Goal: Task Accomplishment & Management: Manage account settings

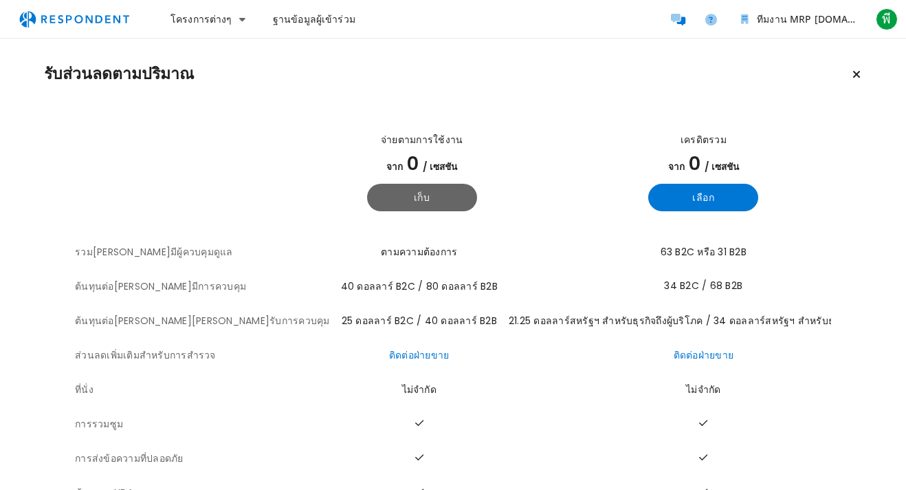
scroll to position [29, 0]
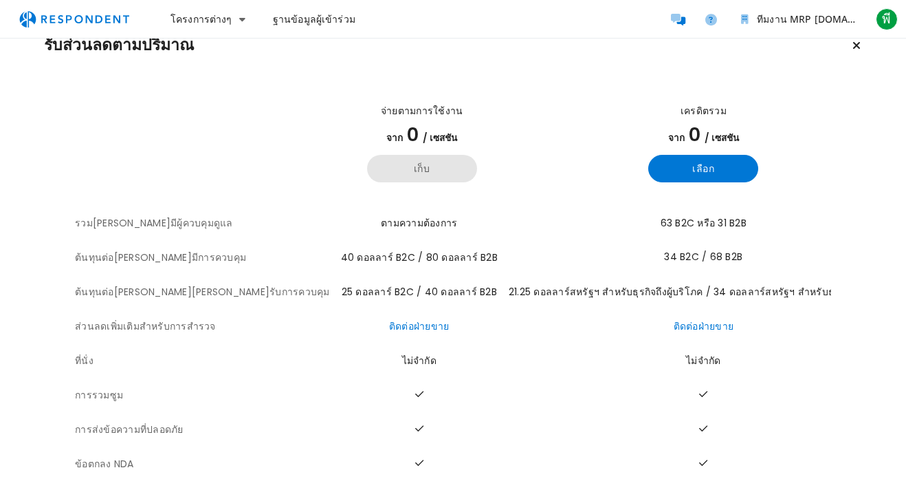
click at [367, 174] on button "เก็บ" at bounding box center [422, 169] width 110 height 28
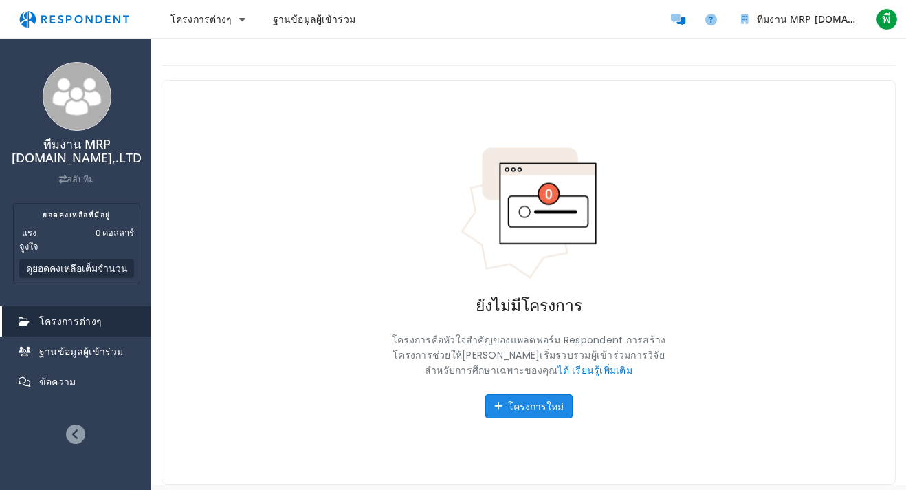
click at [531, 402] on font "โครงการใหม่" at bounding box center [536, 406] width 56 height 13
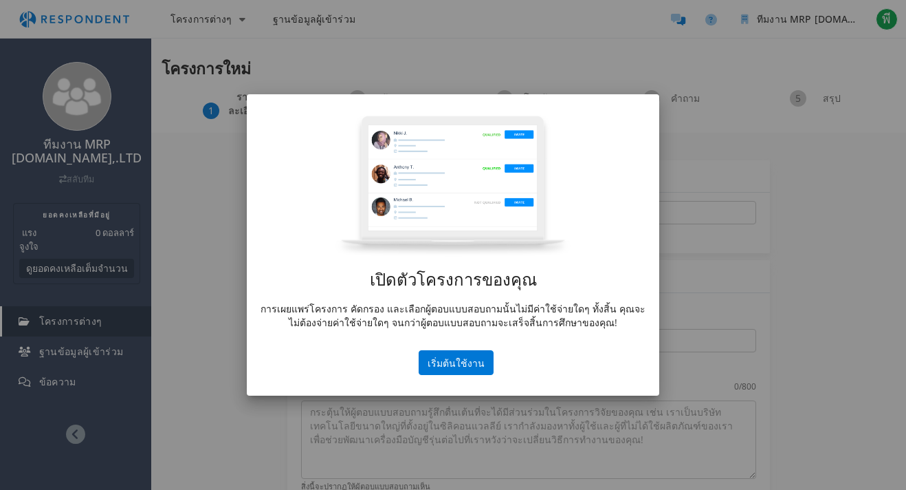
click at [466, 302] on font "การเผยแพร่โครงการ คัดกรอง และเลือกผู้ตอบแบบสอบถามนั้นไม่มีค่าใช้จ่ายใดๆ ทั้งสิ้…" at bounding box center [453, 315] width 385 height 27
click at [474, 362] on font "เริ่มต้นใช้งาน" at bounding box center [456, 362] width 57 height 13
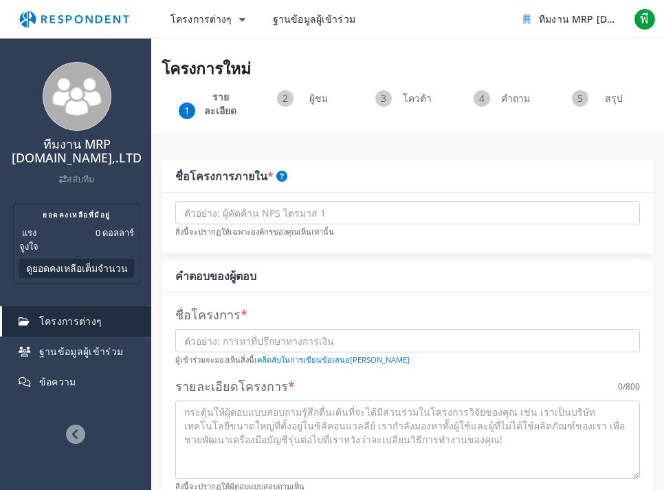
scroll to position [6, 0]
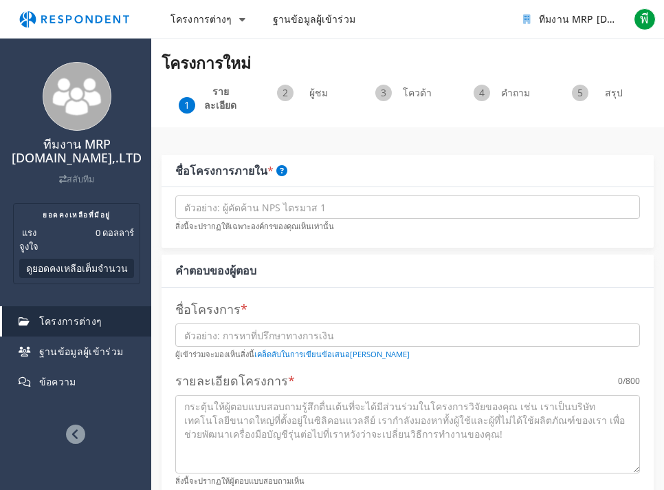
click at [104, 15] on img "การนำทางหลัก" at bounding box center [74, 19] width 127 height 26
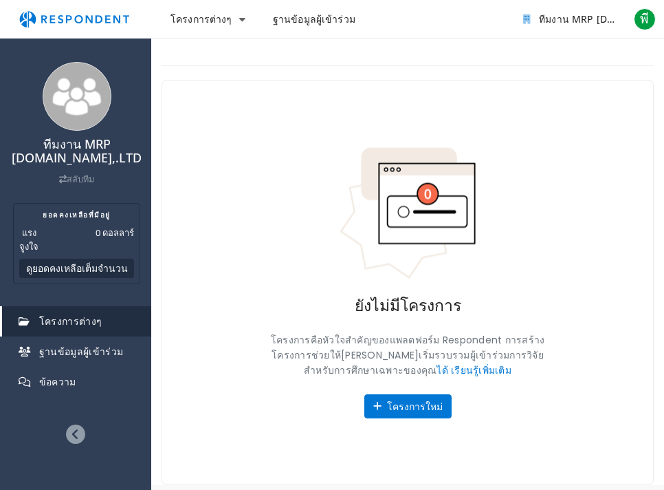
click at [303, 23] on font "ฐานข้อมูลผู้เข้าร่วม" at bounding box center [314, 18] width 83 height 13
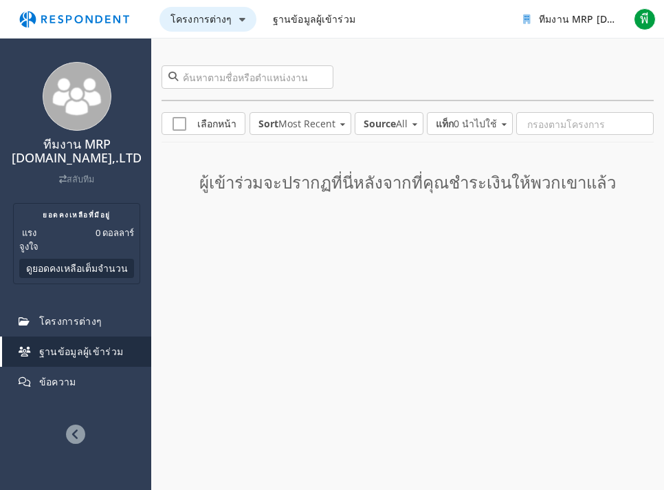
click at [201, 23] on font "โครงการต่างๆ" at bounding box center [202, 18] width 62 height 13
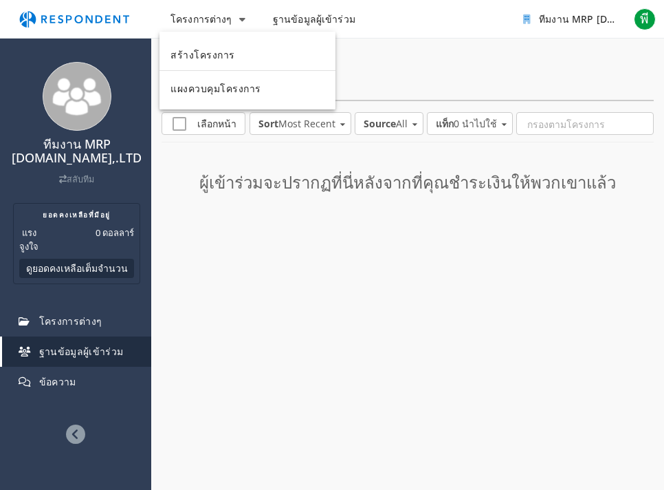
click at [294, 241] on md-backdrop at bounding box center [332, 245] width 664 height 490
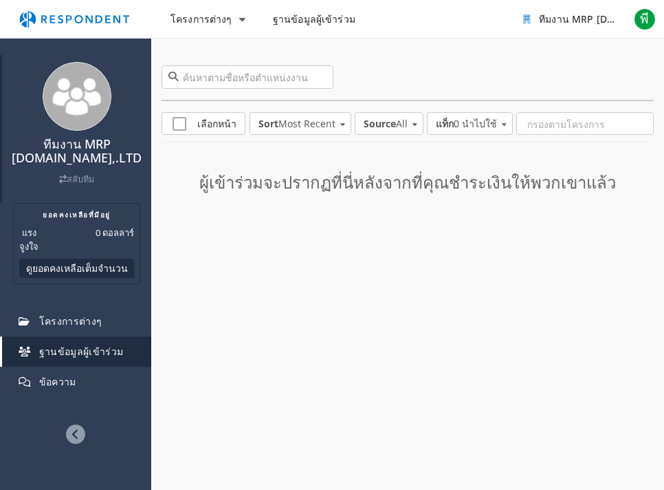
click at [95, 72] on img at bounding box center [77, 96] width 69 height 69
click at [78, 100] on img at bounding box center [77, 96] width 69 height 69
click at [207, 23] on font "โครงการต่างๆ" at bounding box center [202, 18] width 62 height 13
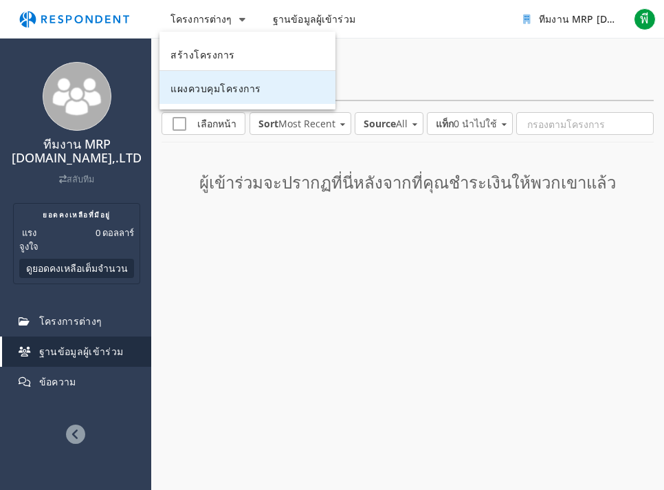
click at [213, 96] on font "แผงควบคุมโครงการ" at bounding box center [216, 90] width 91 height 14
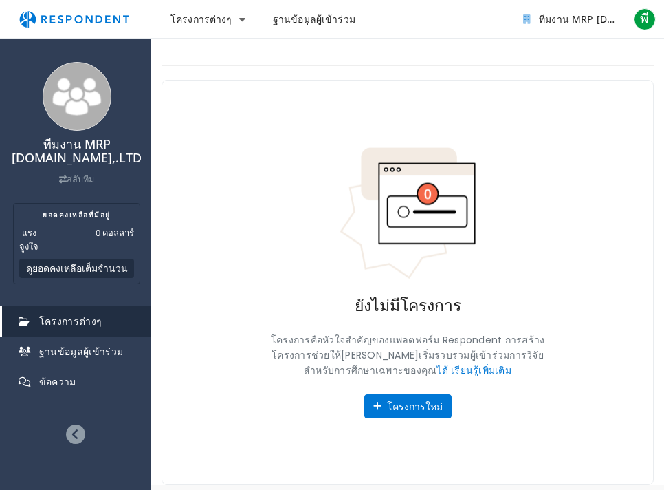
click at [190, 6] on div "โครงการต่างๆ ฐานข้อมูลผู้เข้าร่วม ทีมงาน MRP [DOMAIN_NAME],.LTD ยอดคงเหลือที่ใช…" at bounding box center [332, 19] width 664 height 39
click at [193, 19] on font "โครงการต่างๆ" at bounding box center [202, 18] width 62 height 13
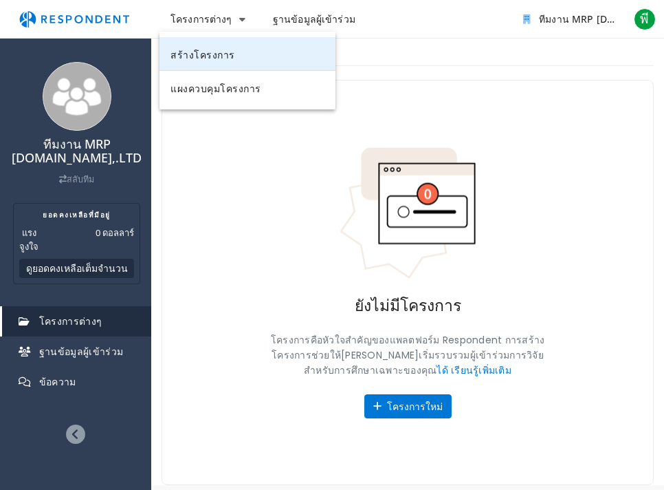
click at [206, 58] on font "สร้างโครงการ" at bounding box center [203, 56] width 65 height 14
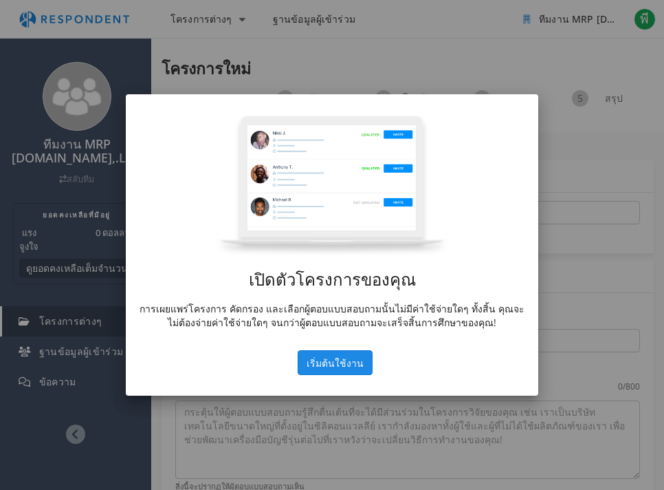
click at [319, 363] on font "เริ่มต้นใช้งาน" at bounding box center [335, 362] width 57 height 13
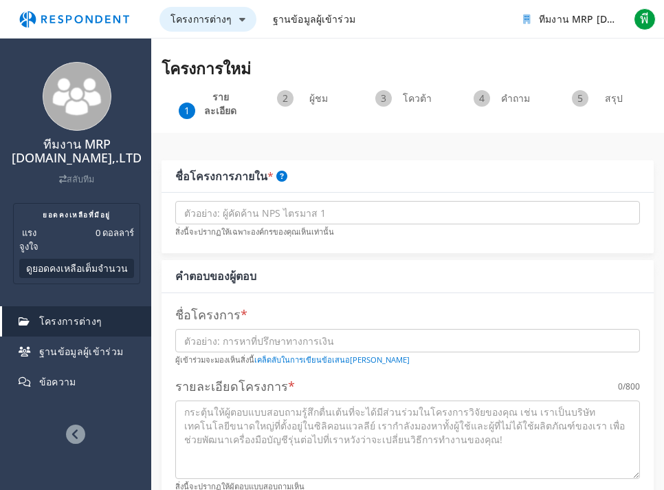
click at [194, 17] on font "โครงการต่างๆ" at bounding box center [202, 18] width 62 height 13
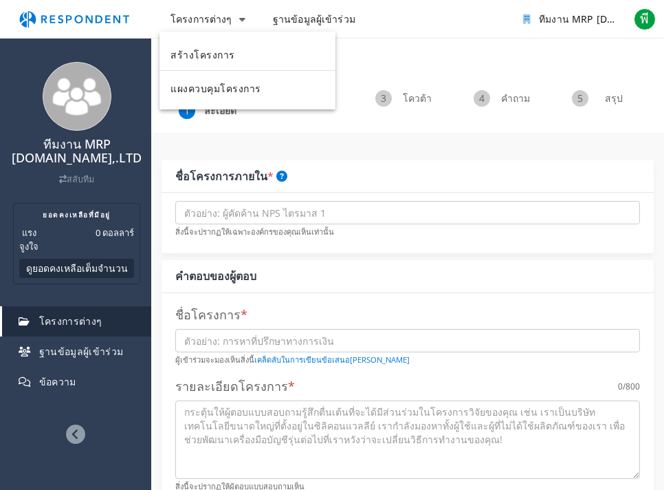
click at [73, 25] on md-backdrop at bounding box center [332, 245] width 664 height 490
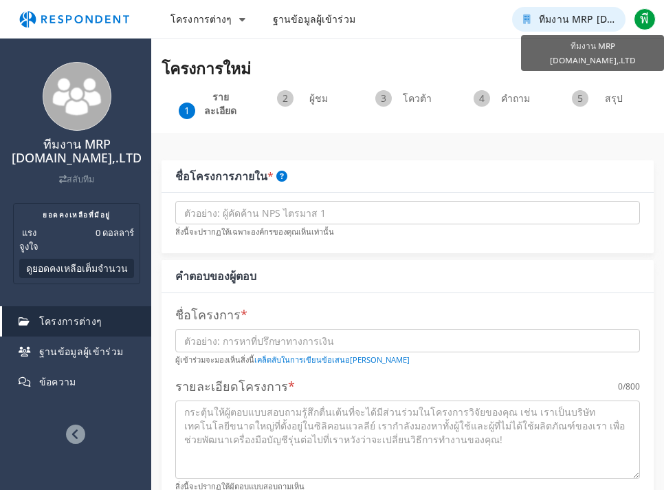
click at [569, 15] on font "ทีมงาน MRP [DOMAIN_NAME],.LTD" at bounding box center [619, 18] width 161 height 13
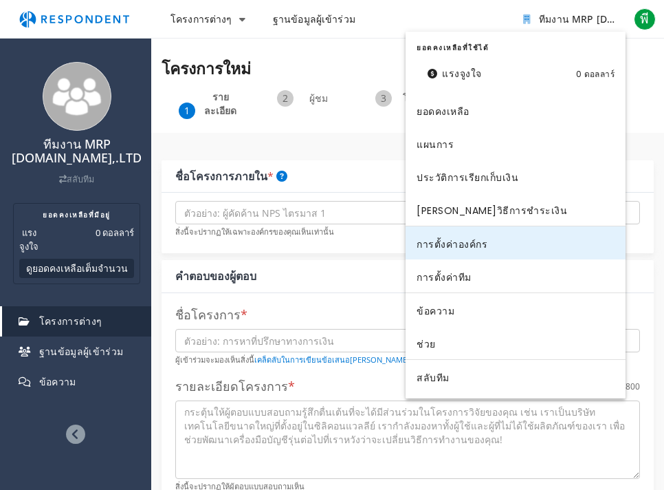
click at [484, 246] on font "การตั้งค่าองค์กร" at bounding box center [452, 245] width 71 height 14
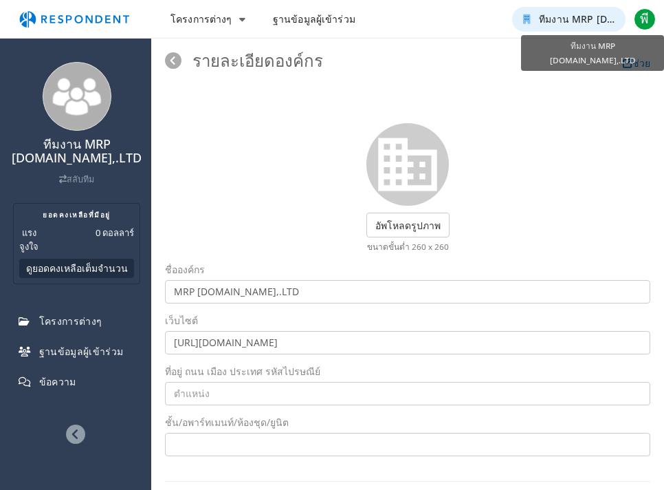
click at [598, 21] on font "ทีมงาน MRP [DOMAIN_NAME],.LTD" at bounding box center [619, 18] width 161 height 13
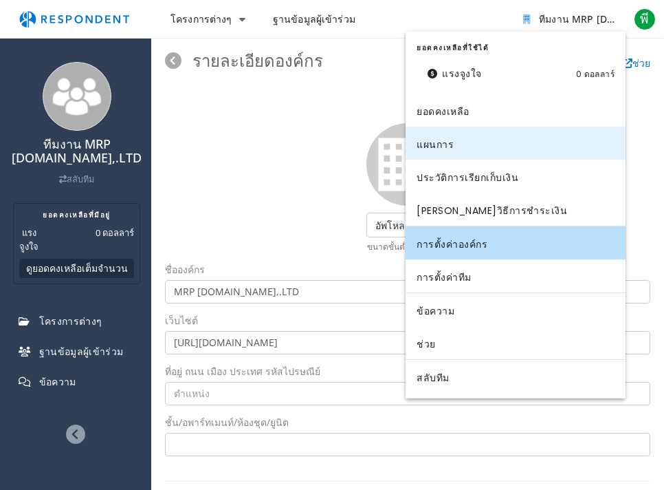
click at [462, 143] on link "แผนการ" at bounding box center [516, 143] width 220 height 33
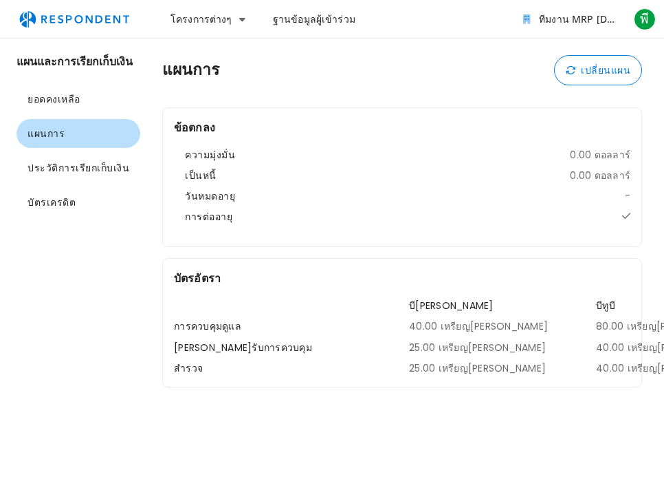
click at [60, 63] on font "แผนและการเรียกเก็บเงิน" at bounding box center [75, 62] width 116 height 16
click at [67, 14] on img "การนำทางหลัก" at bounding box center [74, 19] width 127 height 26
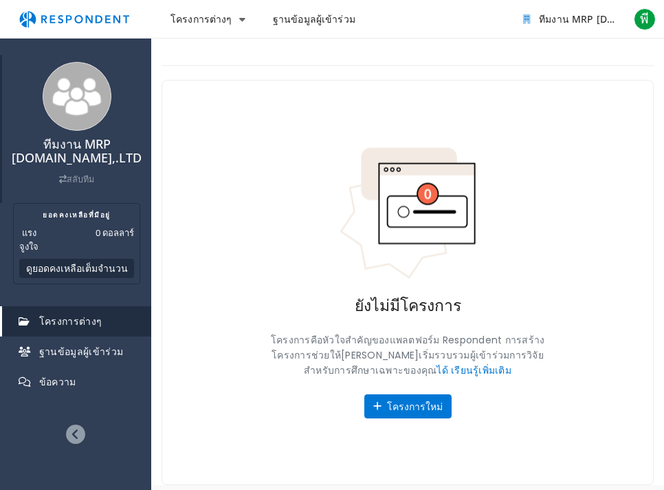
click at [87, 156] on font "ทีมงาน MRP [DOMAIN_NAME],.LTD" at bounding box center [77, 150] width 130 height 30
click at [65, 320] on font "โครงการต่างๆ" at bounding box center [70, 320] width 63 height 13
click at [89, 150] on font "ทีมงาน MRP [DOMAIN_NAME],.LTD" at bounding box center [77, 150] width 130 height 30
click at [188, 21] on font "โครงการต่างๆ" at bounding box center [202, 18] width 62 height 13
click at [85, 26] on md-backdrop at bounding box center [332, 245] width 664 height 490
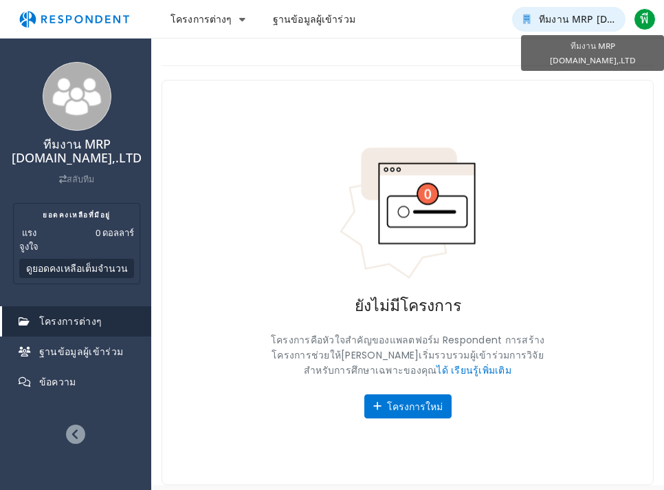
click at [547, 24] on font "ทีมงาน MRP [DOMAIN_NAME],.LTD" at bounding box center [619, 18] width 161 height 13
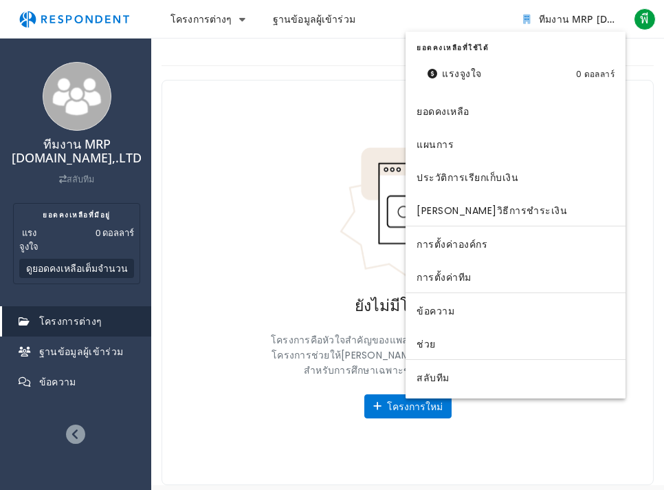
click at [238, 179] on md-backdrop at bounding box center [332, 245] width 664 height 490
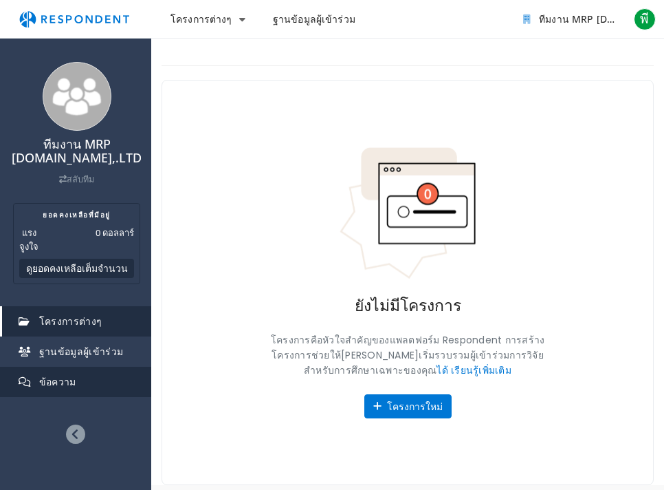
click at [67, 382] on font "ข้อความ" at bounding box center [57, 381] width 37 height 13
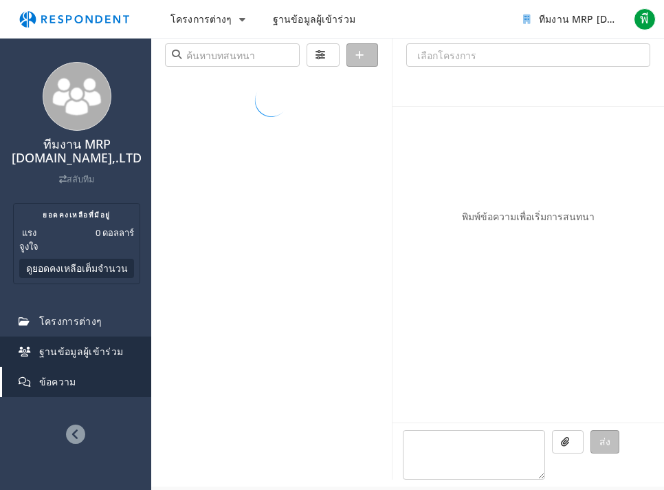
click at [76, 357] on font "ฐานข้อมูลผู้เข้าร่วม" at bounding box center [81, 351] width 85 height 13
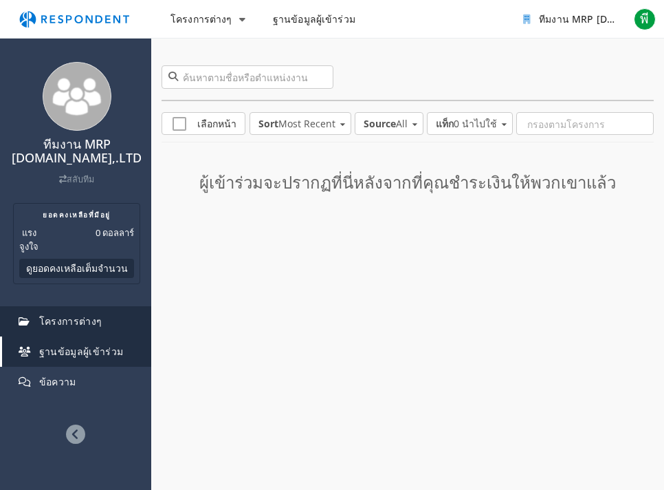
click at [72, 324] on font "โครงการต่างๆ" at bounding box center [70, 320] width 63 height 13
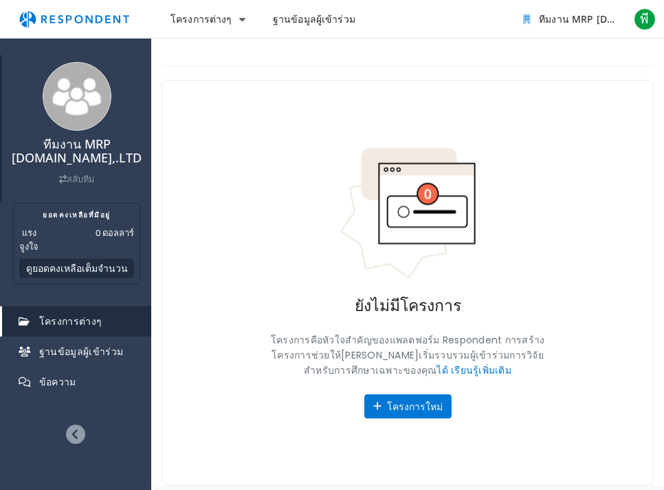
click at [82, 164] on font "ทีมงาน MRP [DOMAIN_NAME],.LTD" at bounding box center [77, 150] width 130 height 30
click at [84, 151] on font "ทีมงาน MRP [DOMAIN_NAME],.LTD" at bounding box center [77, 150] width 130 height 30
click at [93, 98] on img at bounding box center [77, 96] width 69 height 69
click at [201, 24] on font "โครงการต่างๆ" at bounding box center [202, 18] width 62 height 13
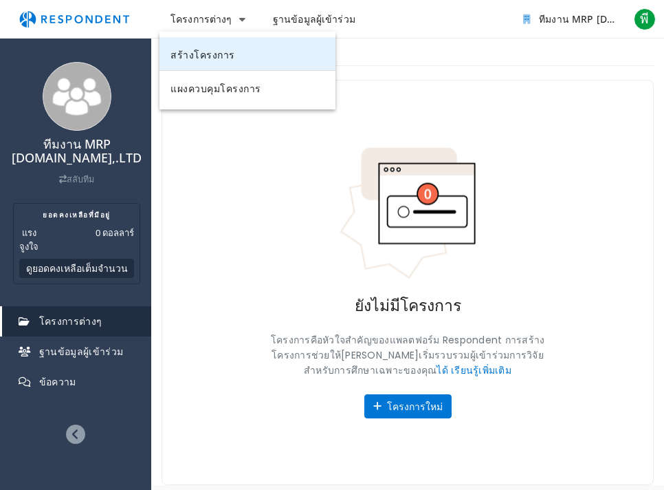
click at [212, 62] on font "สร้างโครงการ" at bounding box center [203, 56] width 65 height 14
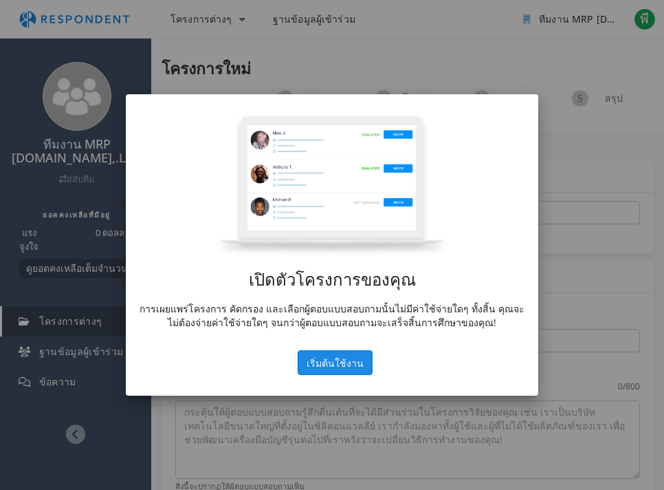
click at [317, 367] on font "เริ่มต้นใช้งาน" at bounding box center [335, 362] width 57 height 13
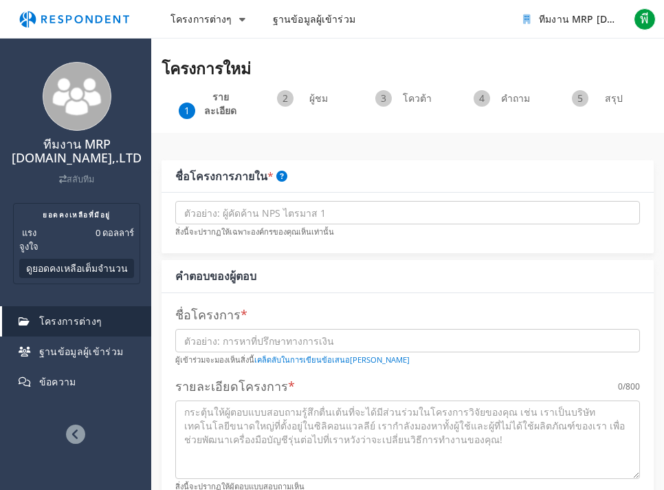
click at [108, 22] on img "การนำทางหลัก" at bounding box center [74, 19] width 127 height 26
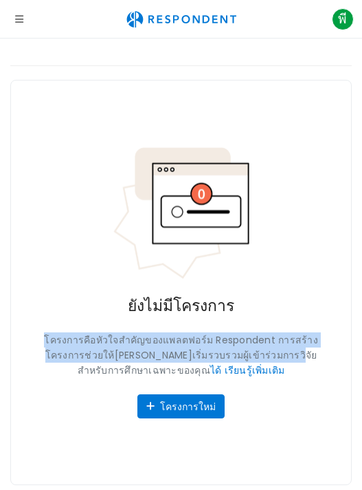
drag, startPoint x: 46, startPoint y: 334, endPoint x: 276, endPoint y: 356, distance: 230.8
click at [276, 356] on p "โครงการคือหัวใจสำคัญของแพลตฟอร์ม Respondent การสร้างโครงการช่วยให้[PERSON_NAME]…" at bounding box center [181, 354] width 275 height 45
copy font "โครงการคือหัวใจสำคัญของแพลตฟอร์ม Respondent การสร้างโครงการช่วยให้[PERSON_NAME]…"
click at [46, 336] on p "โครงการคือหัวใจสำคัญของแพลตฟอร์ม Respondent การสร้างโครงการช่วยให้[PERSON_NAME]…" at bounding box center [181, 354] width 275 height 45
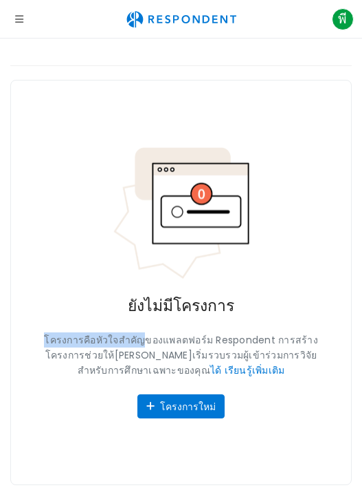
drag, startPoint x: 51, startPoint y: 338, endPoint x: 146, endPoint y: 339, distance: 94.9
click at [146, 339] on font "โครงการคือหัวใจสำคัญของแพลตฟอร์ม Respondent การสร้างโครงการช่วยให้[PERSON_NAME]…" at bounding box center [181, 355] width 274 height 44
copy font "โครงการคือหัวใจสำคัญ"
click at [21, 19] on icon "เปิดการนำทาง" at bounding box center [19, 19] width 8 height 10
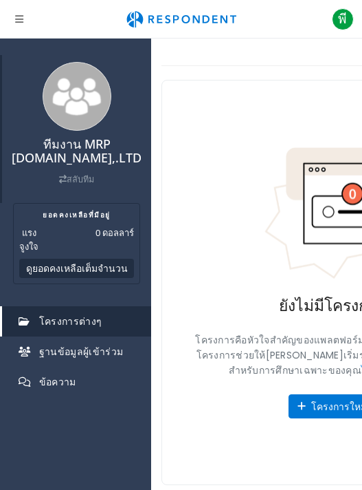
click at [74, 141] on font "ทีมงาน MRP [DOMAIN_NAME],.LTD" at bounding box center [77, 150] width 130 height 30
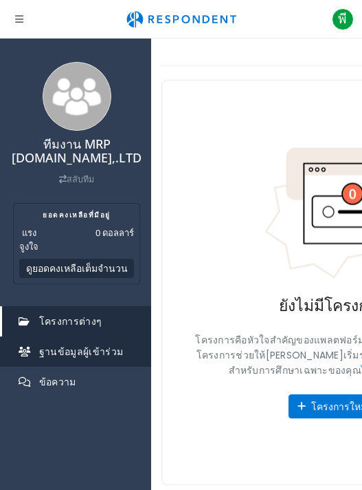
click at [97, 359] on link "ฐานข้อมูลผู้เข้าร่วม" at bounding box center [76, 351] width 149 height 30
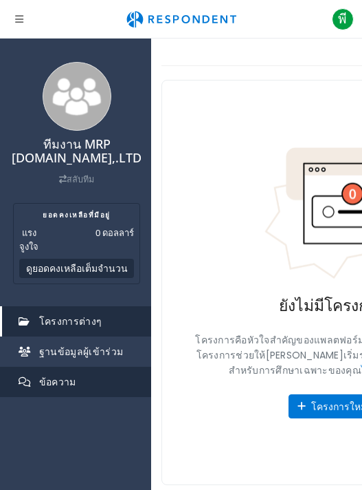
click at [66, 384] on font "ข้อความ" at bounding box center [57, 381] width 37 height 13
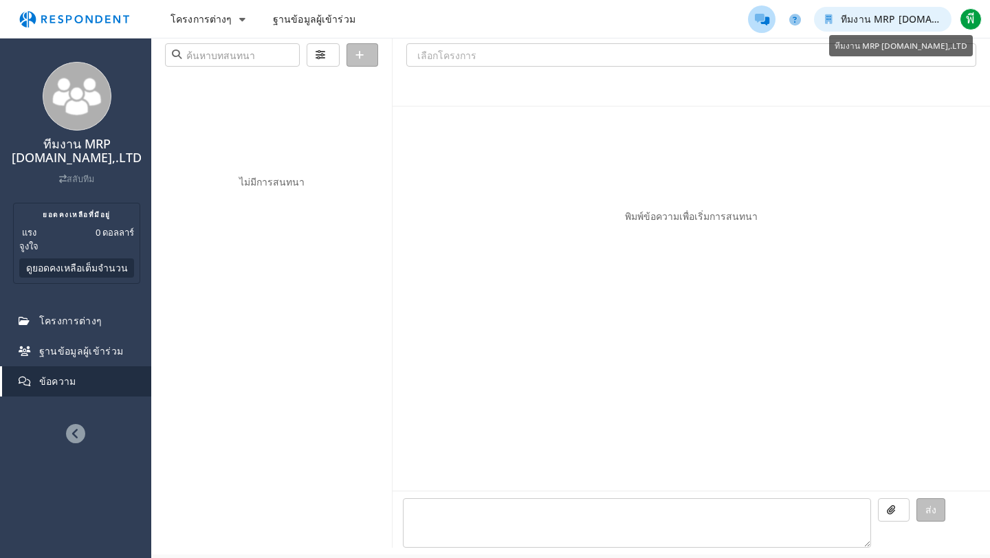
click at [762, 20] on font "ทีมงาน MRP [DOMAIN_NAME],.LTD" at bounding box center [921, 18] width 161 height 13
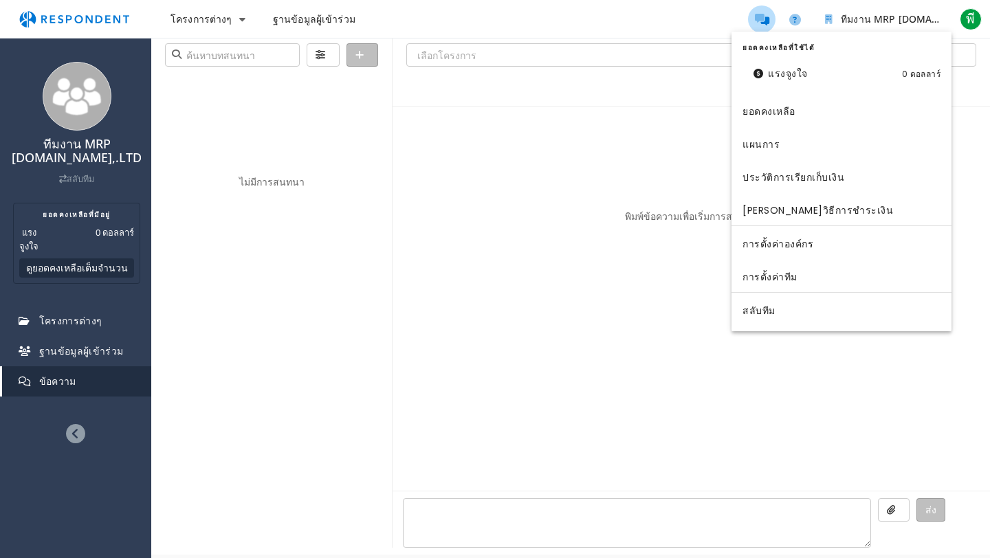
click at [755, 21] on md-backdrop at bounding box center [495, 279] width 990 height 558
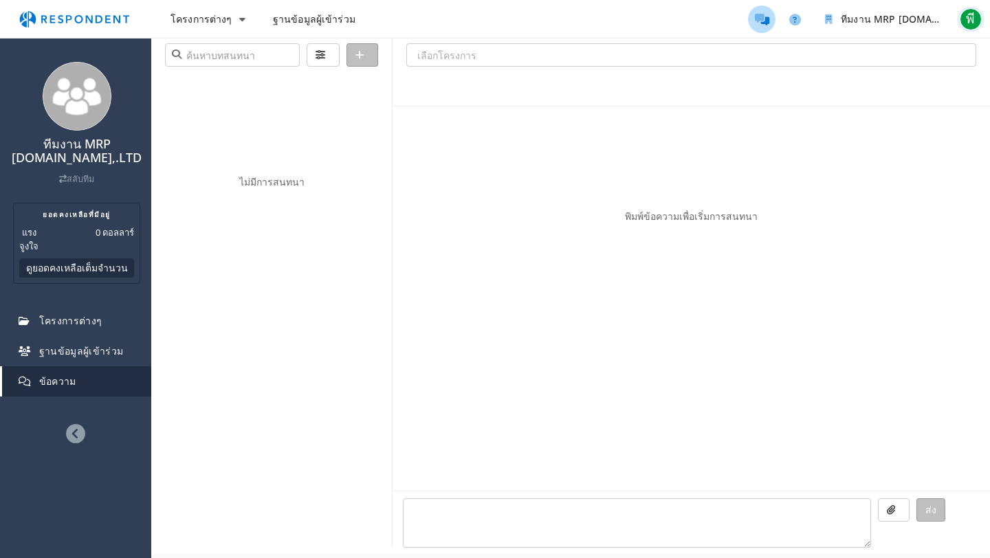
click at [762, 15] on span "พี" at bounding box center [971, 19] width 22 height 22
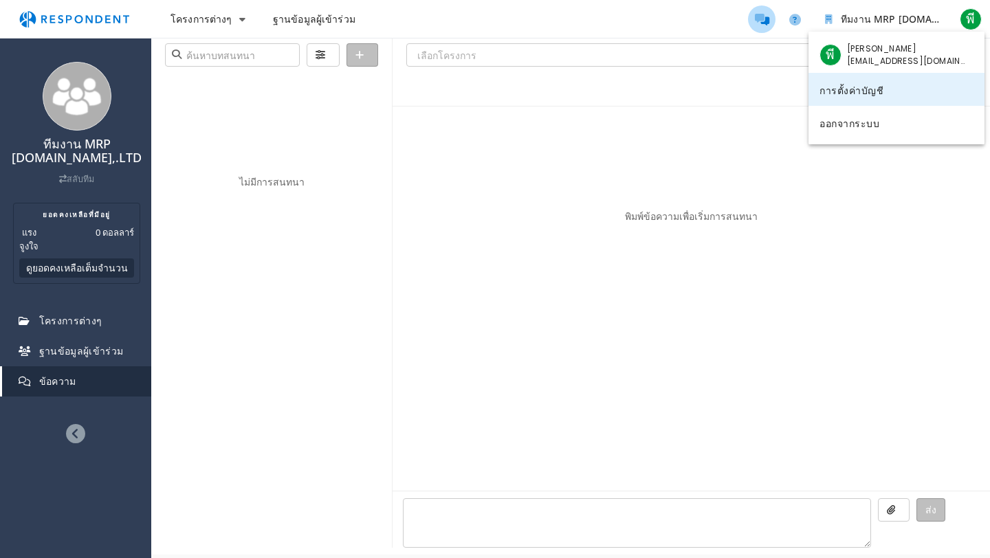
click at [762, 98] on font "การตั้งค่าบัญชี" at bounding box center [852, 90] width 64 height 15
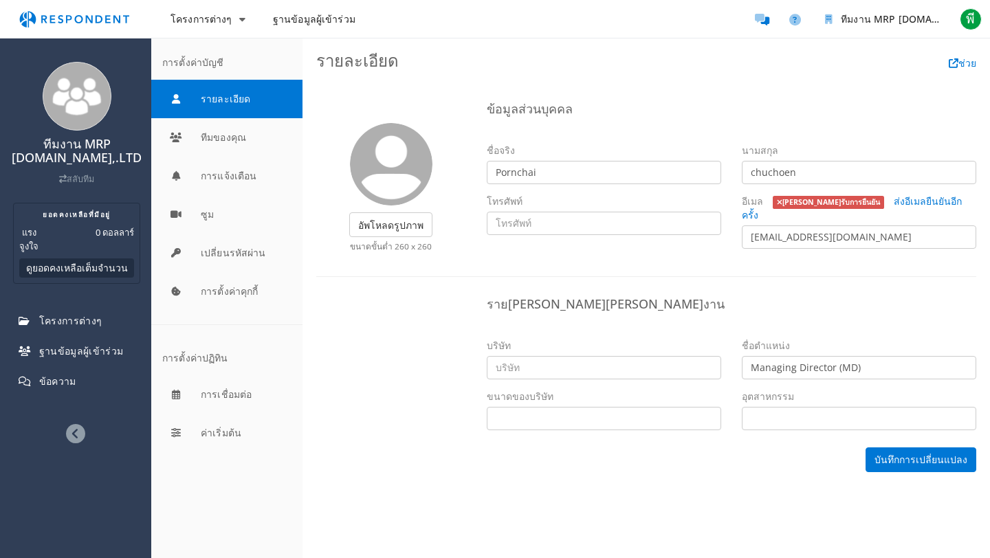
click at [246, 101] on button "รายละเอียด" at bounding box center [226, 99] width 151 height 39
click at [219, 47] on div "การตั้งค่าบัญชี" at bounding box center [226, 61] width 151 height 36
click at [199, 63] on font "การตั้งค่าบัญชี" at bounding box center [192, 62] width 61 height 13
click at [74, 21] on img "การนำทางหลัก" at bounding box center [74, 19] width 127 height 26
click at [762, 20] on icon "ความช่วยเหลือและการสนับสนุน" at bounding box center [795, 20] width 12 height 12
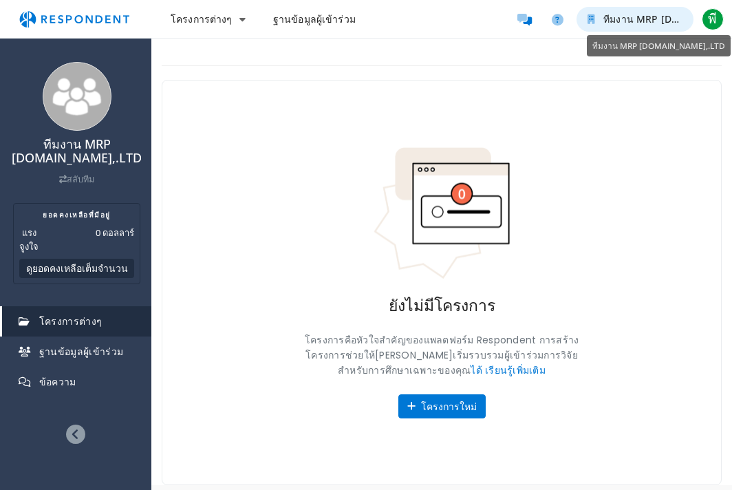
click at [664, 18] on font "ทีมงาน MRP [DOMAIN_NAME],.LTD" at bounding box center [683, 18] width 161 height 13
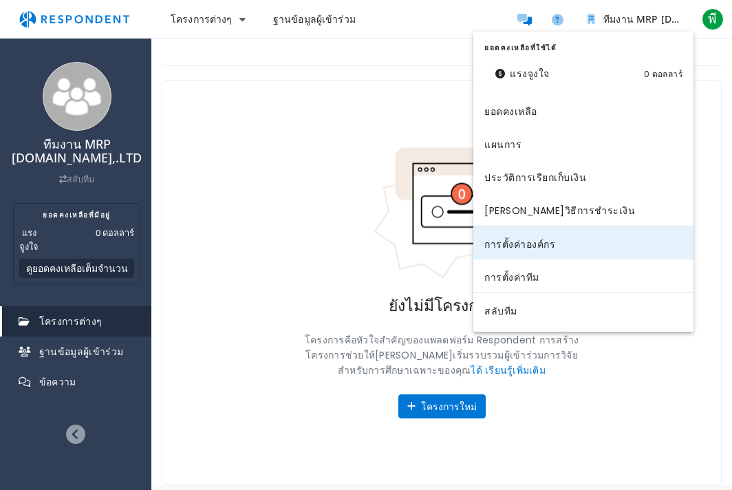
click at [524, 244] on font "การตั้งค่าองค์กร" at bounding box center [519, 245] width 71 height 14
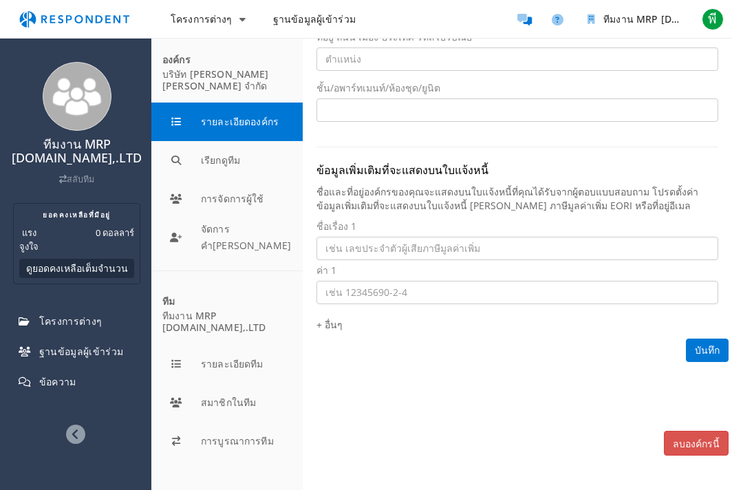
scroll to position [349, 0]
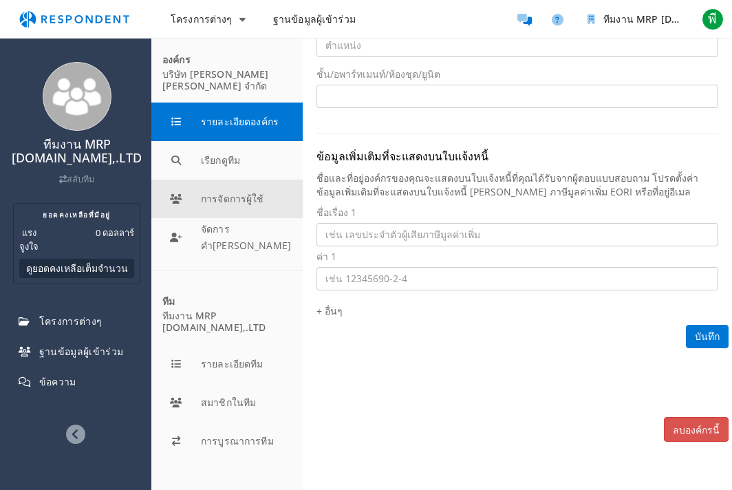
click at [232, 185] on button "การจัดการผู้ใช้" at bounding box center [226, 198] width 151 height 39
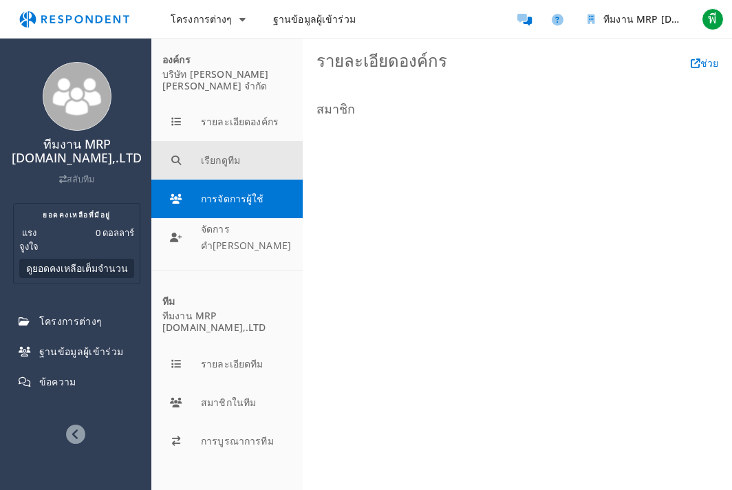
click at [236, 150] on button "เรียกดูทีม" at bounding box center [226, 160] width 151 height 39
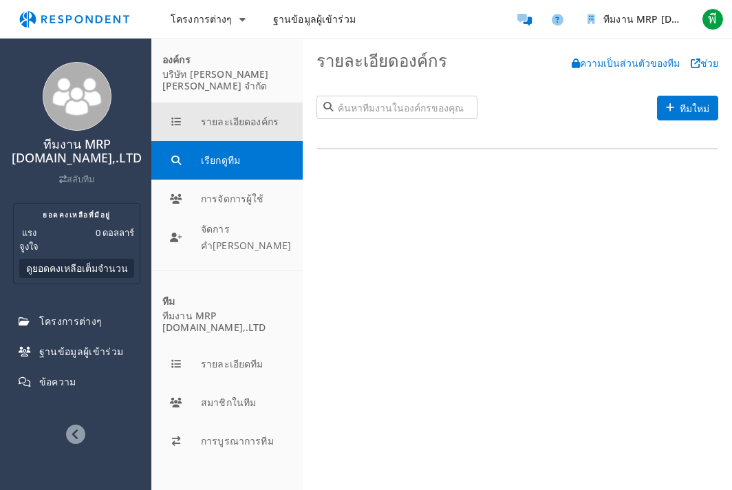
click at [247, 109] on button "รายละเอียดองค์กร" at bounding box center [226, 121] width 151 height 39
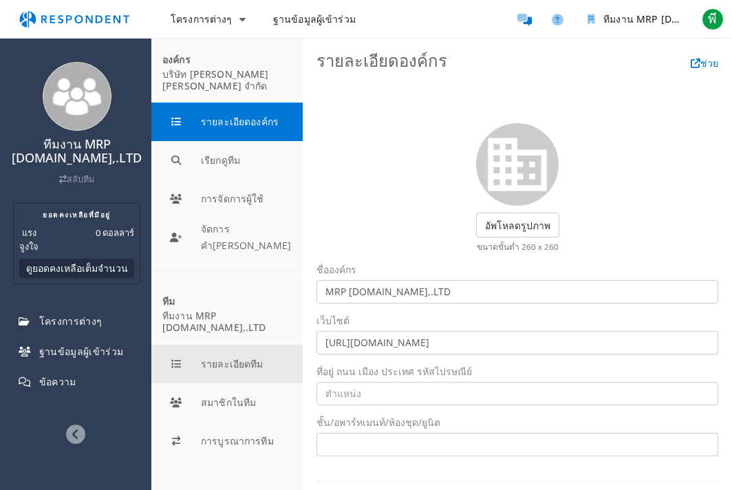
click at [242, 350] on button "รายละเอียดทีม" at bounding box center [226, 364] width 151 height 39
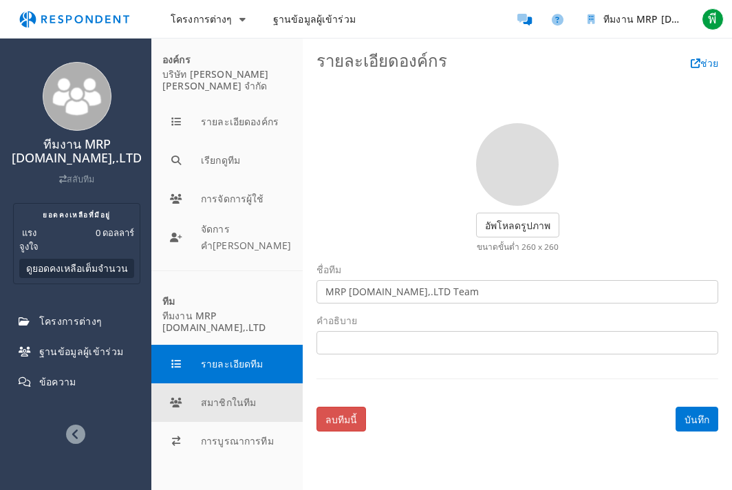
click at [231, 403] on button "สมาชิกในทีม" at bounding box center [226, 402] width 151 height 39
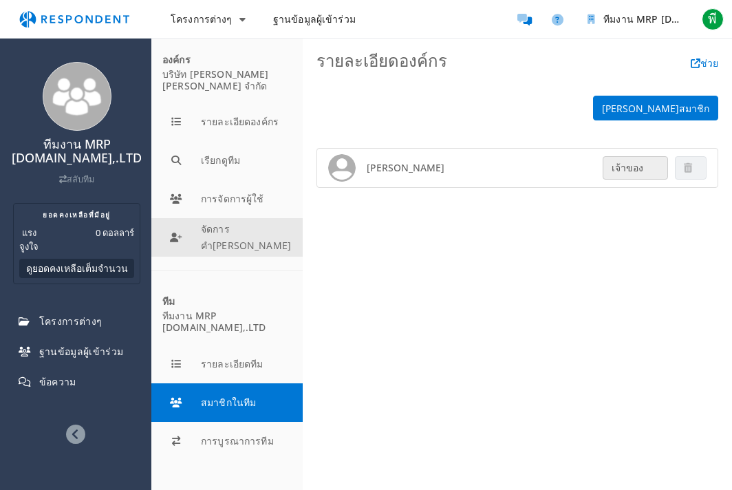
click at [244, 236] on button "จัดการคำเชิญ" at bounding box center [226, 237] width 151 height 39
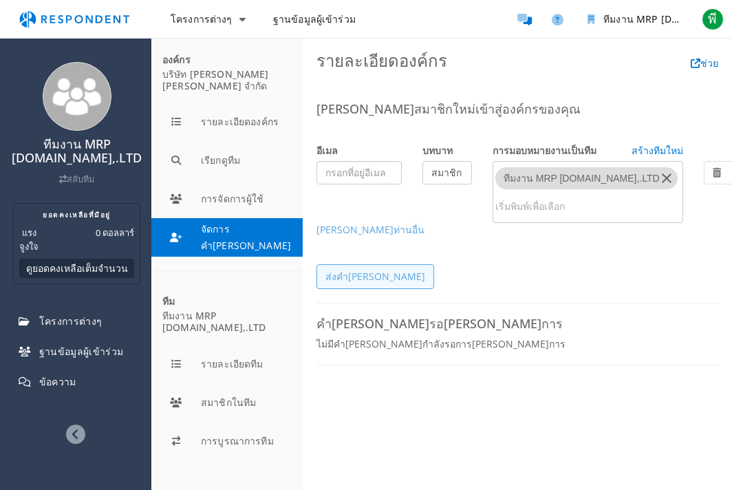
click at [351, 176] on input "email" at bounding box center [358, 172] width 85 height 23
type input "[EMAIL_ADDRESS][DOMAIN_NAME]"
click at [572, 277] on div "ส่งคำ[PERSON_NAME]" at bounding box center [517, 276] width 402 height 25
click at [426, 261] on div "[PERSON_NAME]สมาชิกใหม่เข้าสู่องค์กรของคุณ อีเมล บทบาท การมอบหมายงานเป็นทีม สร้…" at bounding box center [517, 202] width 402 height 201
click at [357, 181] on input "[EMAIL_ADDRESS][DOMAIN_NAME]" at bounding box center [358, 172] width 85 height 23
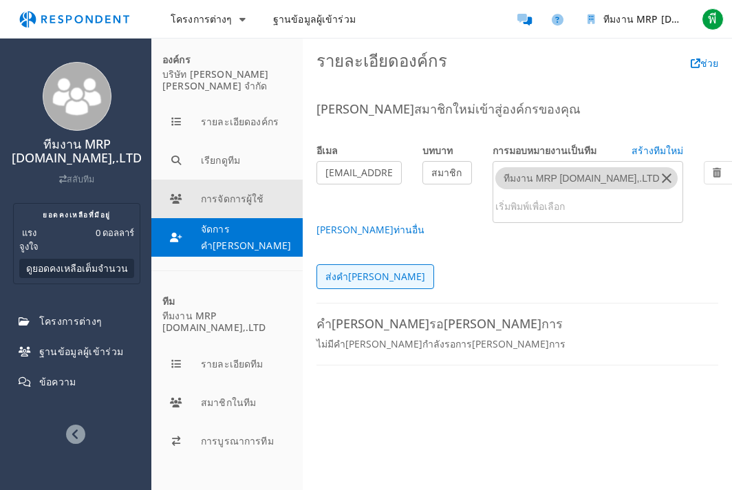
click at [228, 187] on button "การจัดการผู้ใช้" at bounding box center [226, 198] width 151 height 39
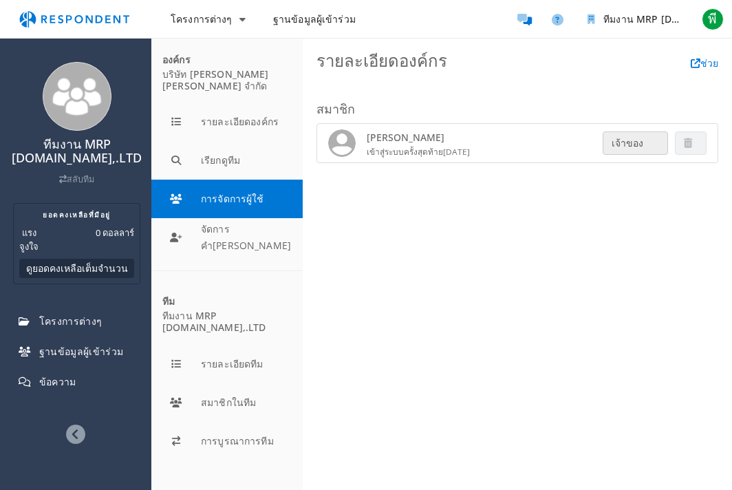
click at [431, 151] on font "เข้าสู่ระบบครั้งสุดท้าย" at bounding box center [405, 151] width 76 height 11
click at [98, 155] on font "ทีมงาน MRP [DOMAIN_NAME],.LTD" at bounding box center [77, 150] width 130 height 30
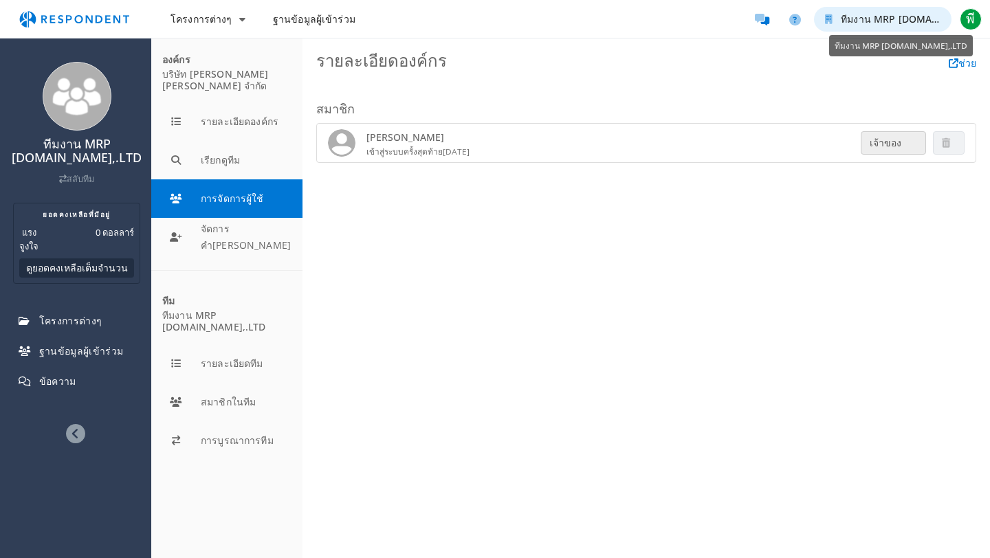
click at [762, 17] on font "ทีมงาน MRP [DOMAIN_NAME],.LTD" at bounding box center [921, 18] width 161 height 13
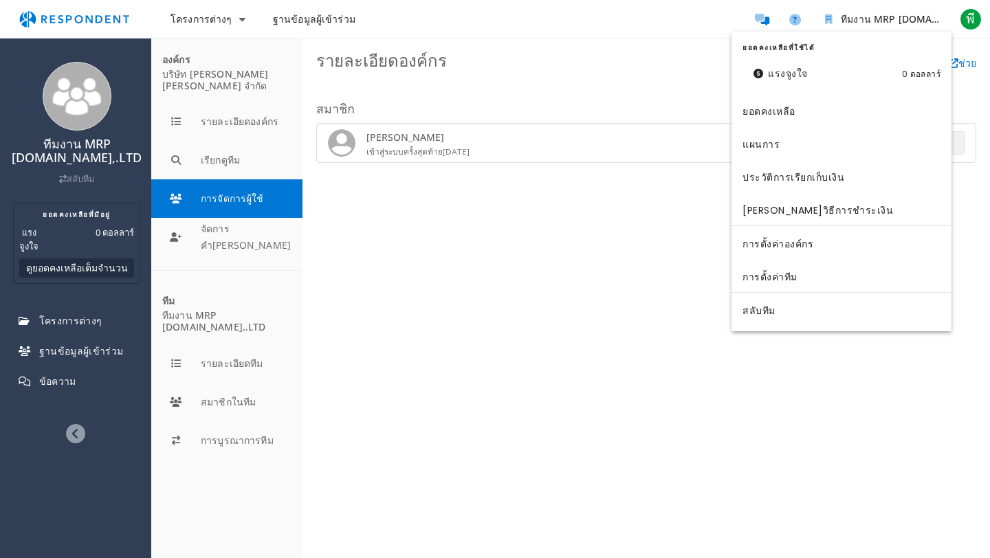
click at [58, 326] on md-backdrop at bounding box center [495, 279] width 990 height 558
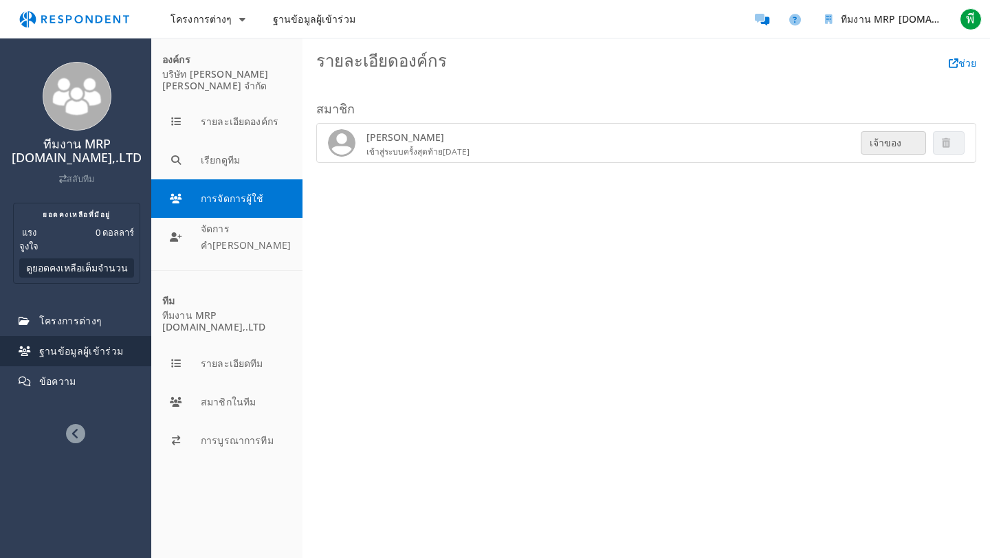
click at [69, 351] on font "ฐานข้อมูลผู้เข้าร่วม" at bounding box center [81, 351] width 85 height 13
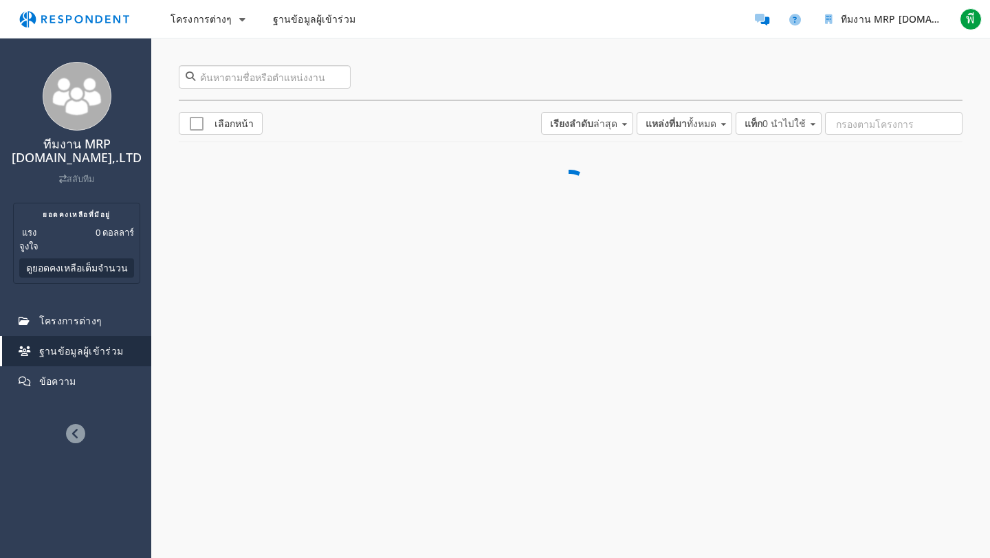
click at [214, 69] on input "search" at bounding box center [265, 76] width 172 height 23
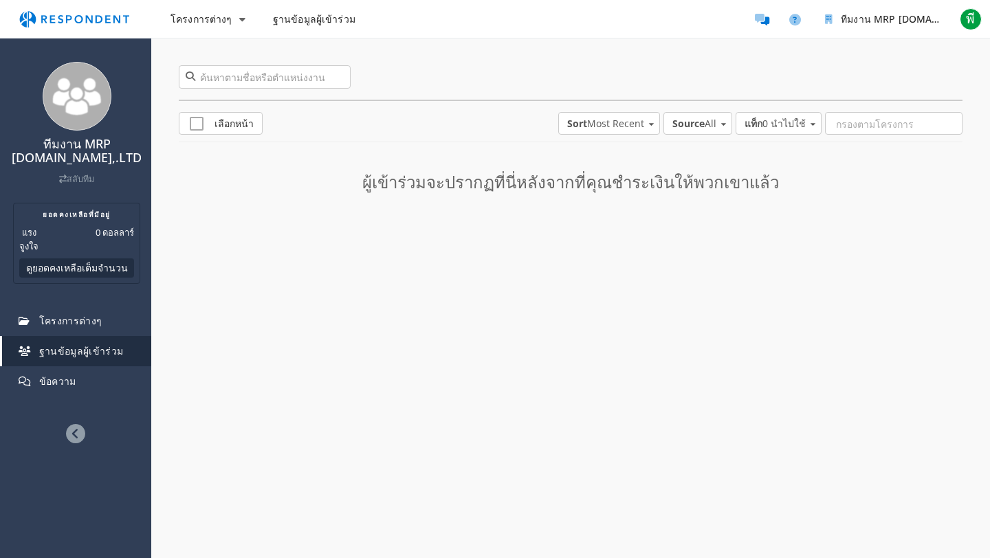
click at [48, 349] on font "ฐานข้อมูลผู้เข้าร่วม" at bounding box center [81, 351] width 85 height 13
click at [45, 388] on link "ข้อความ" at bounding box center [76, 382] width 149 height 30
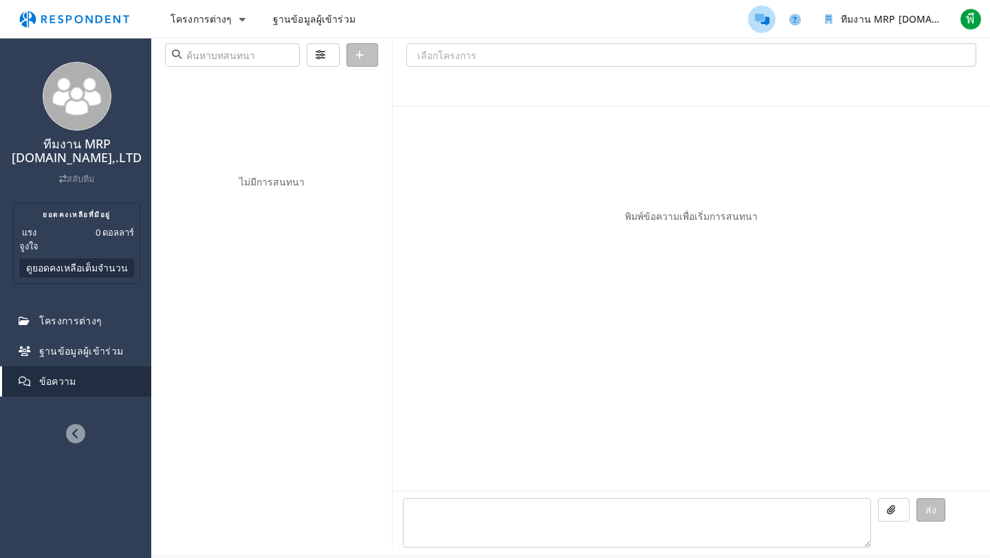
click at [327, 28] on link "ฐานข้อมูลผู้เข้าร่วม" at bounding box center [314, 19] width 105 height 25
click at [217, 19] on font "โครงการต่างๆ" at bounding box center [202, 18] width 62 height 13
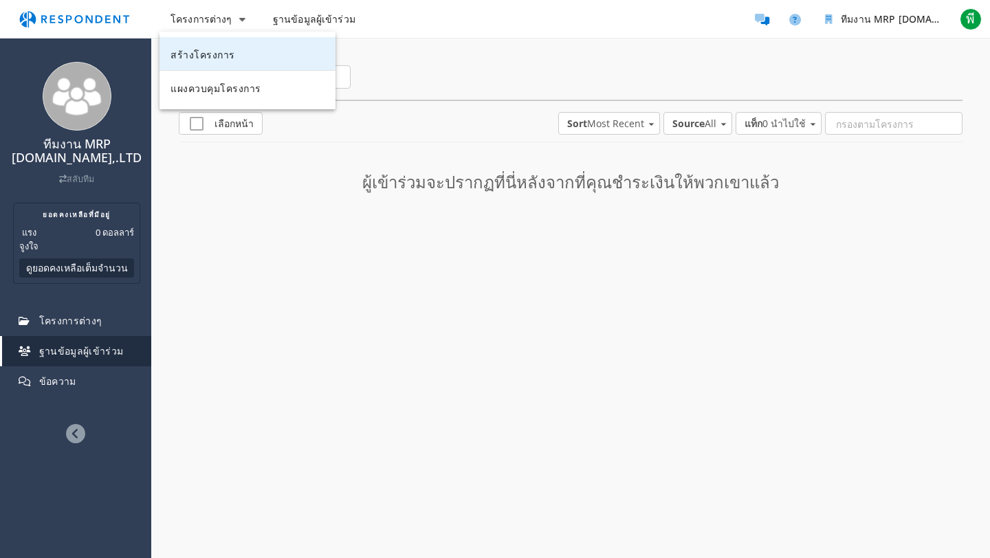
click at [219, 49] on font "สร้างโครงการ" at bounding box center [203, 56] width 65 height 14
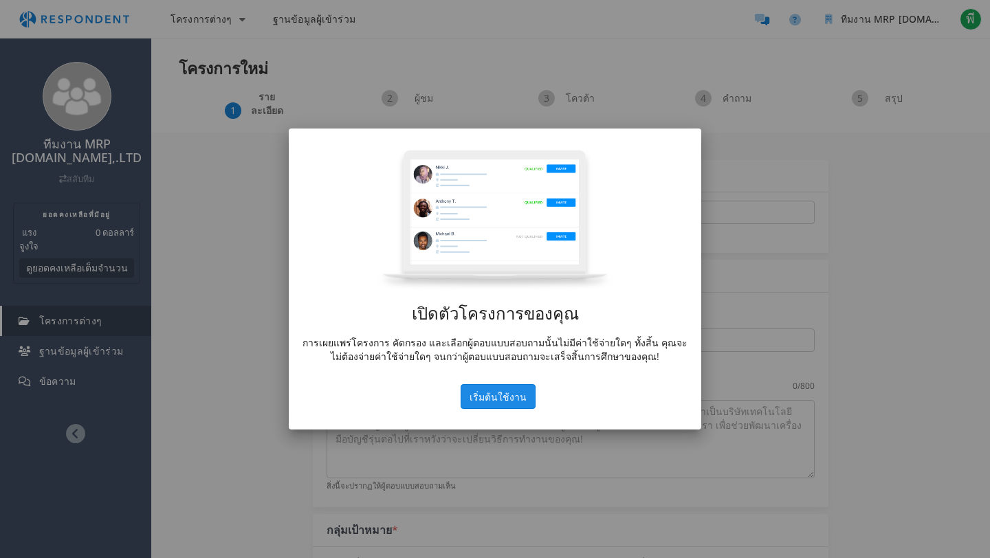
click at [517, 396] on font "เริ่มต้นใช้งาน" at bounding box center [498, 397] width 57 height 13
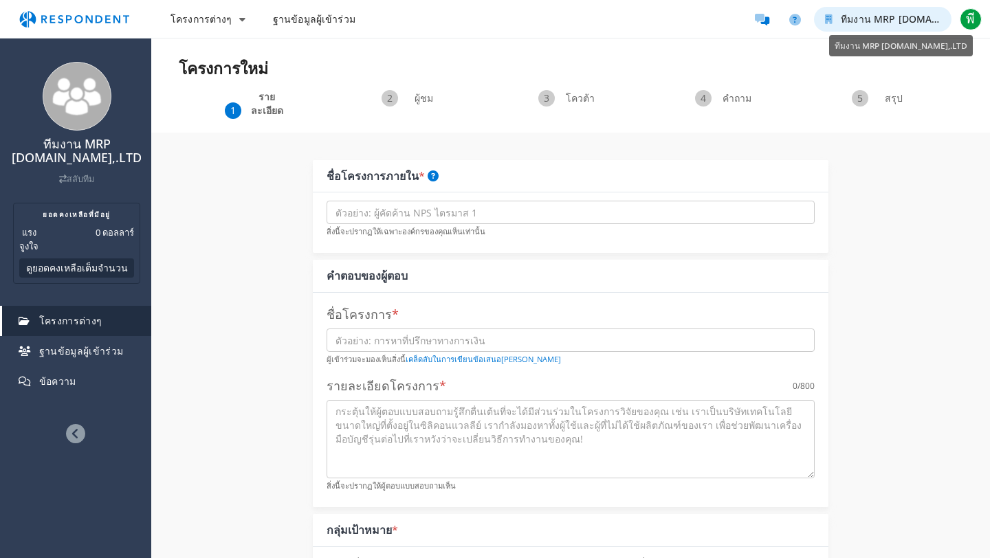
click at [762, 19] on font "ทีมงาน MRP [DOMAIN_NAME],.LTD" at bounding box center [921, 18] width 161 height 13
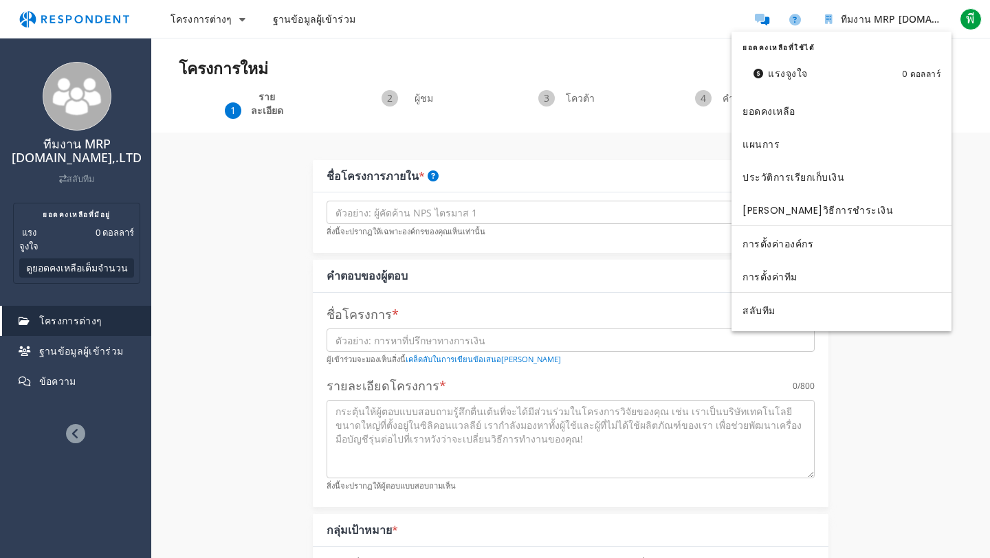
click at [762, 21] on md-backdrop at bounding box center [495, 279] width 990 height 558
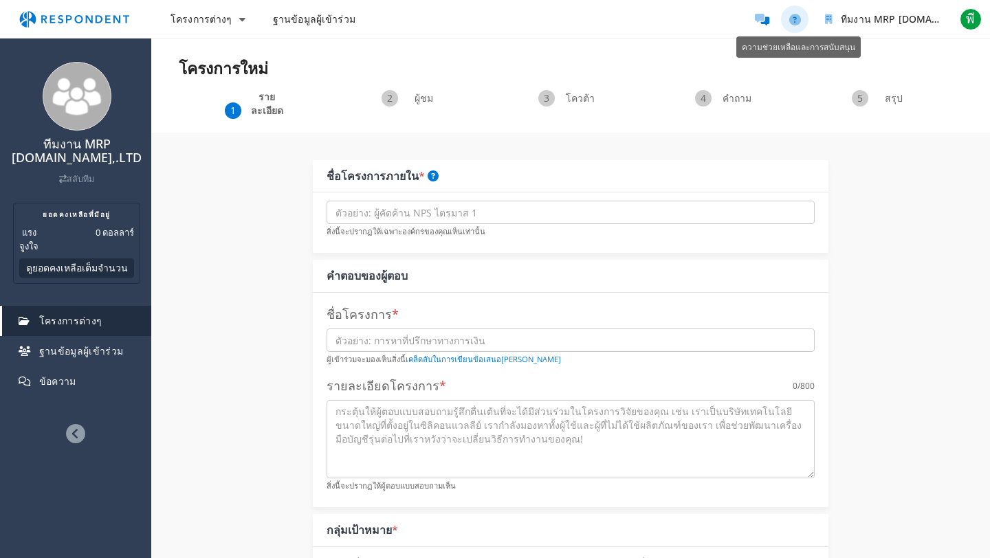
click at [762, 21] on icon "ความช่วยเหลือและการสนับสนุน" at bounding box center [795, 20] width 12 height 12
click at [74, 23] on img "การนำทางหลัก" at bounding box center [74, 19] width 127 height 26
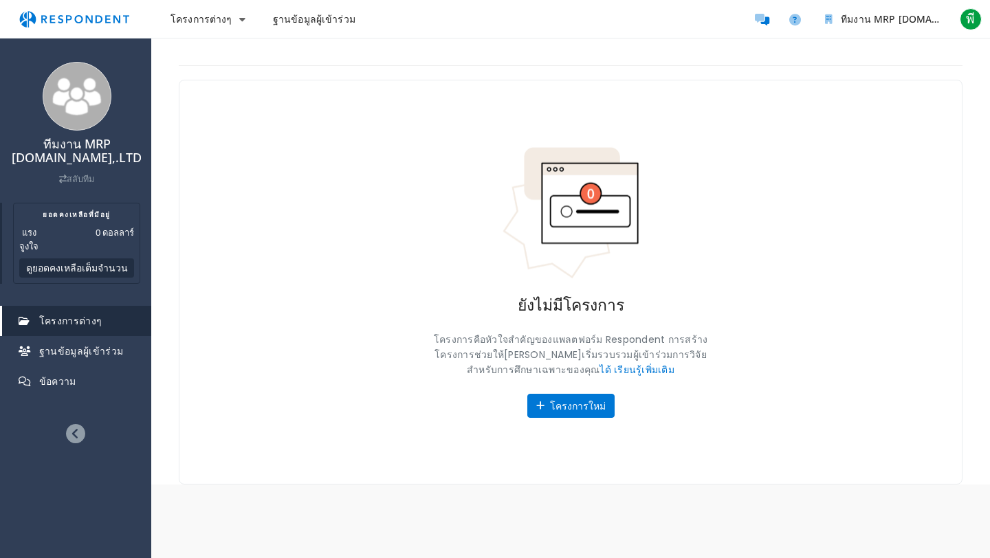
click at [74, 274] on font "ดูยอดคงเหลือเต็มจำนวน" at bounding box center [77, 267] width 102 height 13
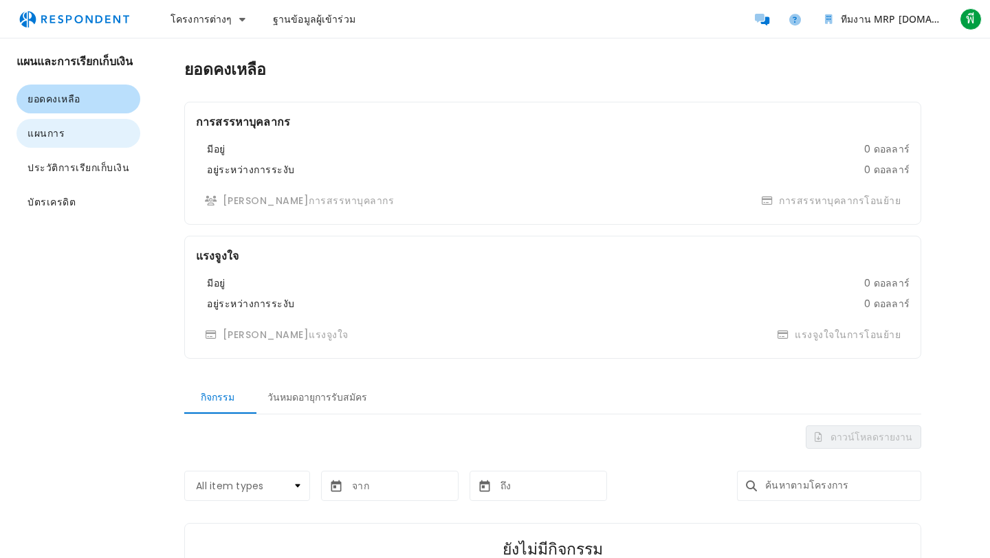
click at [65, 135] on button "แผนการ" at bounding box center [79, 133] width 124 height 29
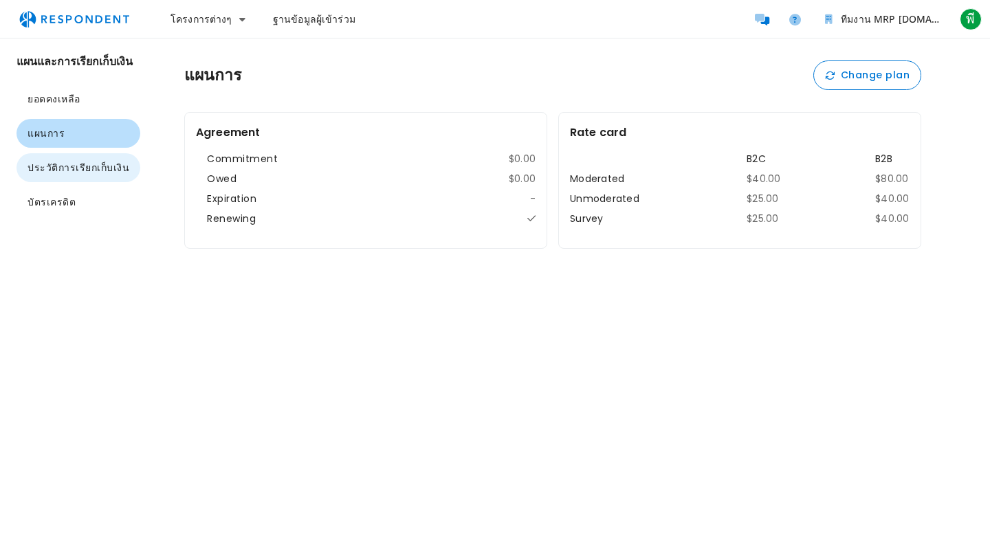
click at [82, 173] on font "ประวัติการเรียกเก็บเงิน" at bounding box center [79, 168] width 102 height 14
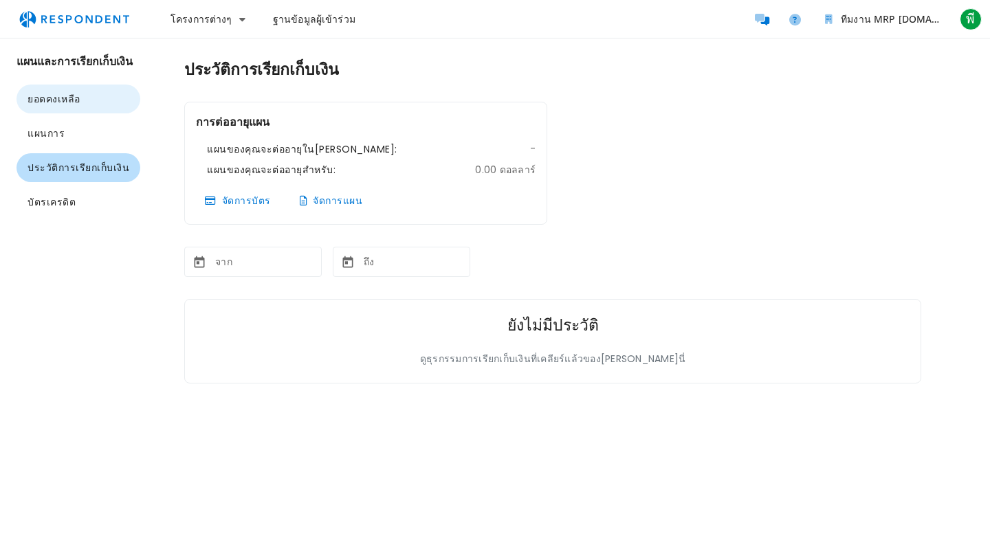
click at [56, 102] on font "ยอดคงเหลือ" at bounding box center [54, 99] width 53 height 14
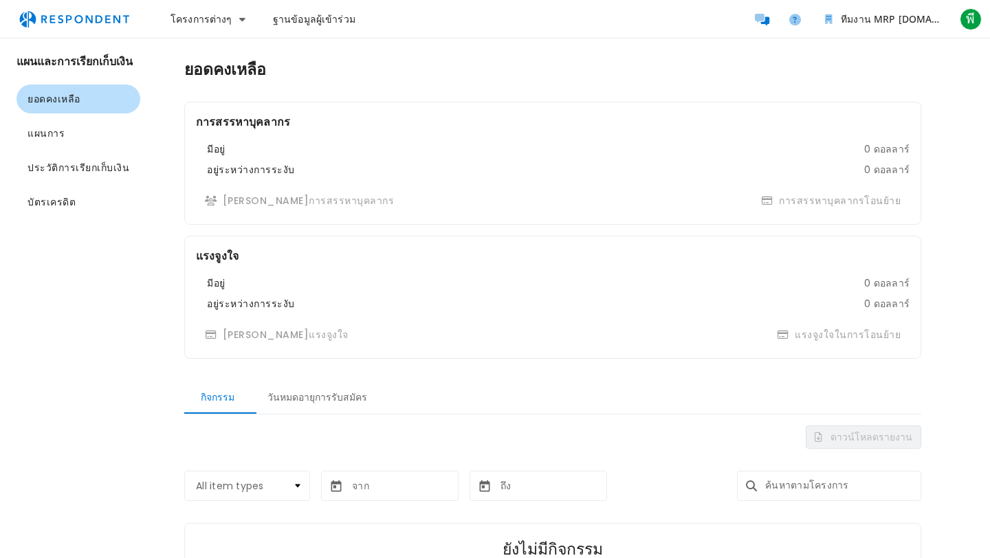
click at [69, 64] on font "แผนและการเรียกเก็บเงิน" at bounding box center [75, 62] width 116 height 16
click at [221, 20] on font "โครงการต่างๆ" at bounding box center [202, 18] width 62 height 13
click at [315, 20] on md-backdrop at bounding box center [495, 279] width 990 height 558
click at [762, 6] on li "การนำทางหลัก" at bounding box center [762, 20] width 28 height 28
click at [762, 14] on icon "ผู้เข้าร่วมข้อความ" at bounding box center [762, 20] width 14 height 12
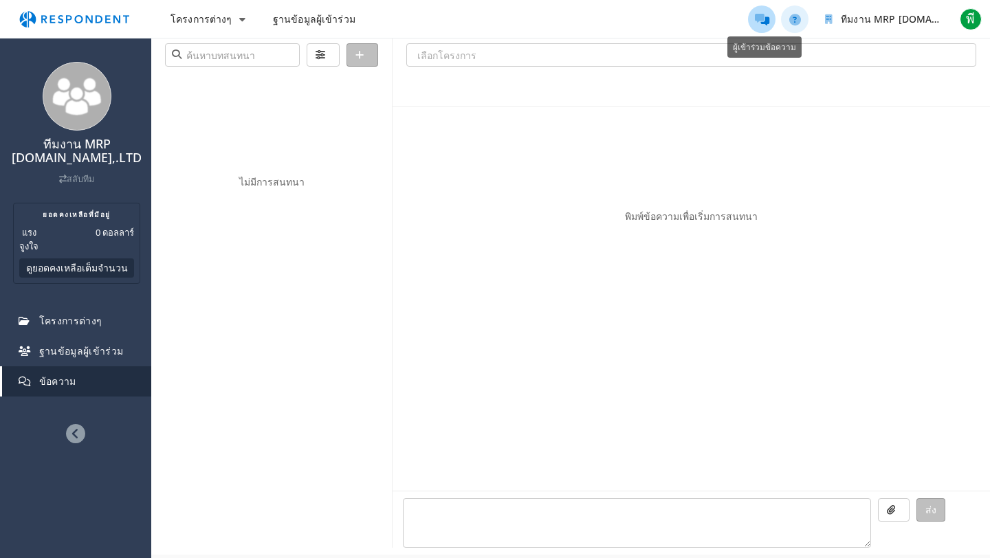
click at [762, 18] on icon "ความช่วยเหลือและการสนับสนุน" at bounding box center [795, 20] width 12 height 12
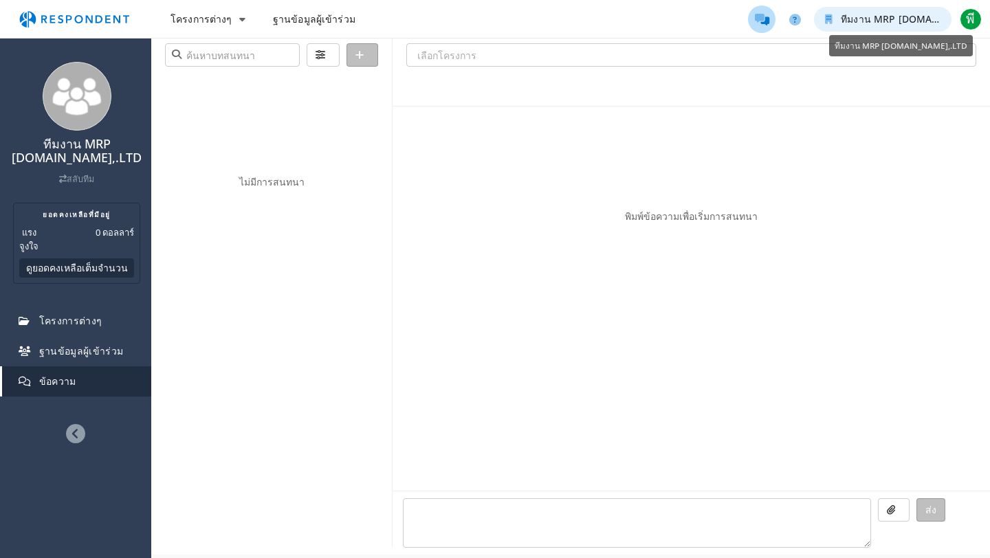
click at [762, 9] on button "ทีมงาน MRP [DOMAIN_NAME],.LTD" at bounding box center [883, 19] width 138 height 25
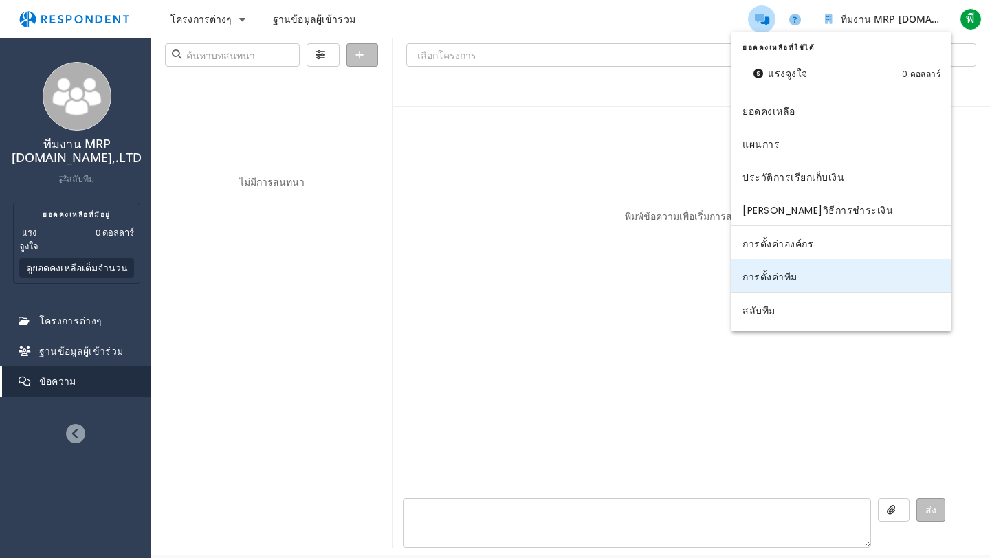
click at [762, 274] on font "การตั้งค่าทีม" at bounding box center [770, 278] width 55 height 14
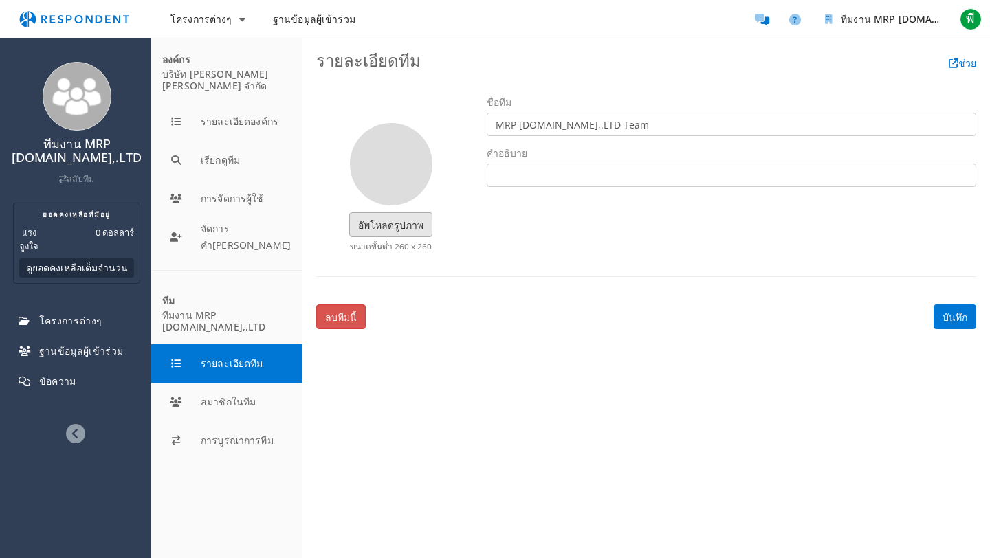
click at [390, 228] on font "อัพโหลดรูปภาพ" at bounding box center [390, 225] width 65 height 13
click at [0, 0] on input "อัพโหลดรูปภาพ" at bounding box center [0, 0] width 0 height 0
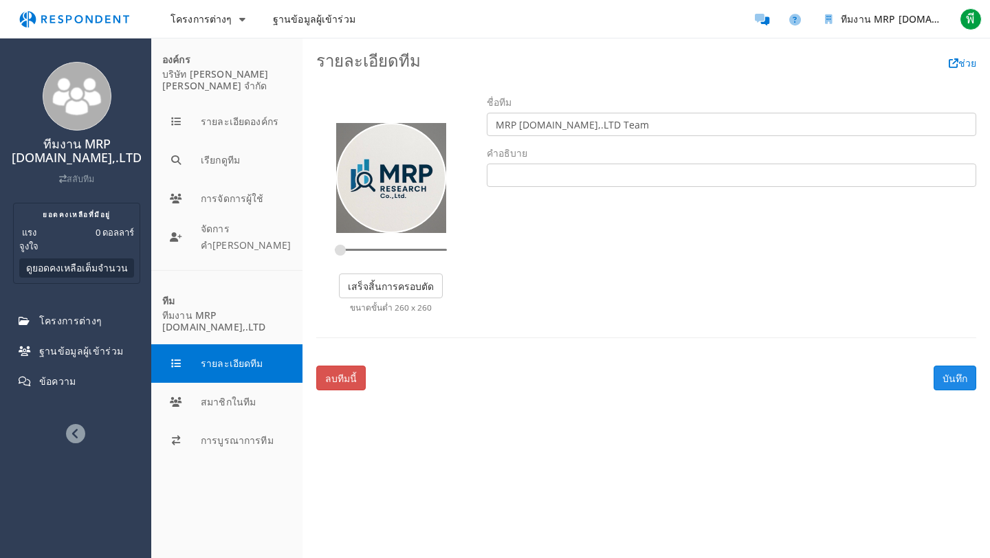
click at [762, 378] on font "บันทึก" at bounding box center [955, 378] width 25 height 13
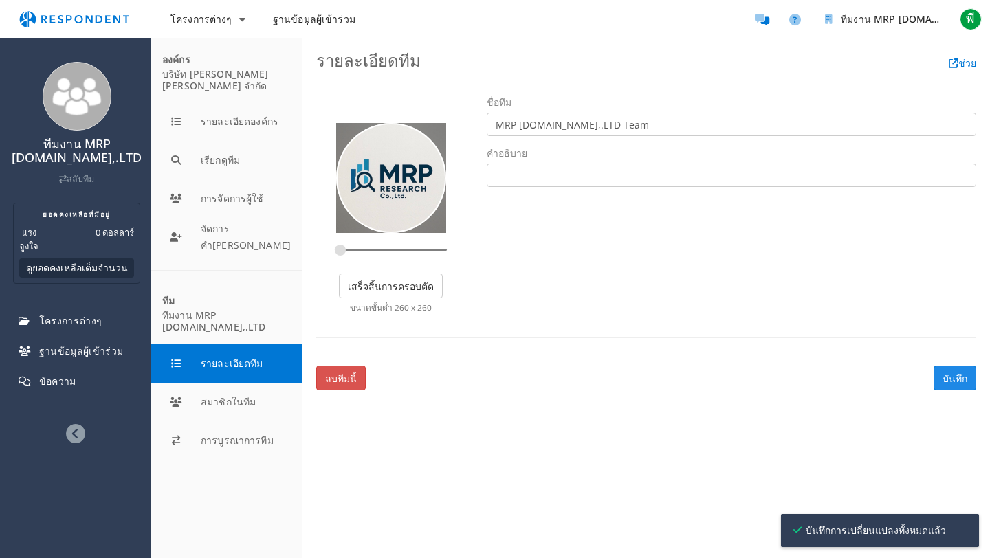
click at [762, 380] on font "บันทึก" at bounding box center [955, 378] width 25 height 13
click at [374, 292] on font "เสร็จสิ้นการครอบตัด" at bounding box center [391, 286] width 86 height 13
click at [625, 265] on div "อัพโหลดรูปภาพ เสร็จสิ้นการครอบตัด ขนาดขั้นต่ำ 260 x 260 ชื่อทีม MRP [DOMAIN_NAM…" at bounding box center [646, 210] width 681 height 228
click at [616, 167] on input "text" at bounding box center [732, 175] width 490 height 23
click at [609, 276] on div "อัพโหลดรูปภาพ เสร็จสิ้นการครอบตัด ขนาดขั้นต่ำ 260 x 260 ชื่อทีม MRP [DOMAIN_NAM…" at bounding box center [646, 210] width 681 height 228
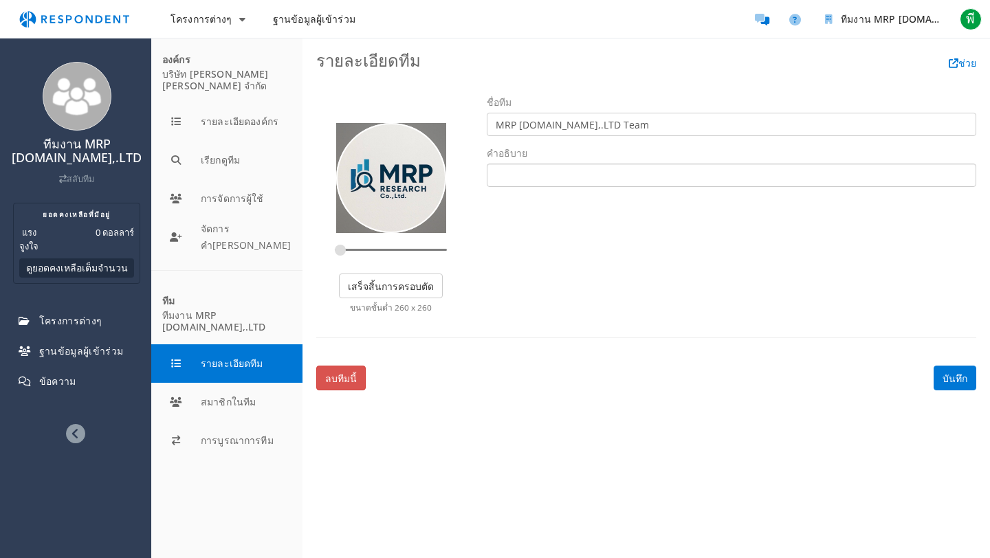
click at [533, 172] on input "text" at bounding box center [732, 175] width 490 height 23
paste input "ทำวิจัยและให้คำปรึกษา วางแผนงานวิจัย ทำ Focus group, In-depth interview, Survey…"
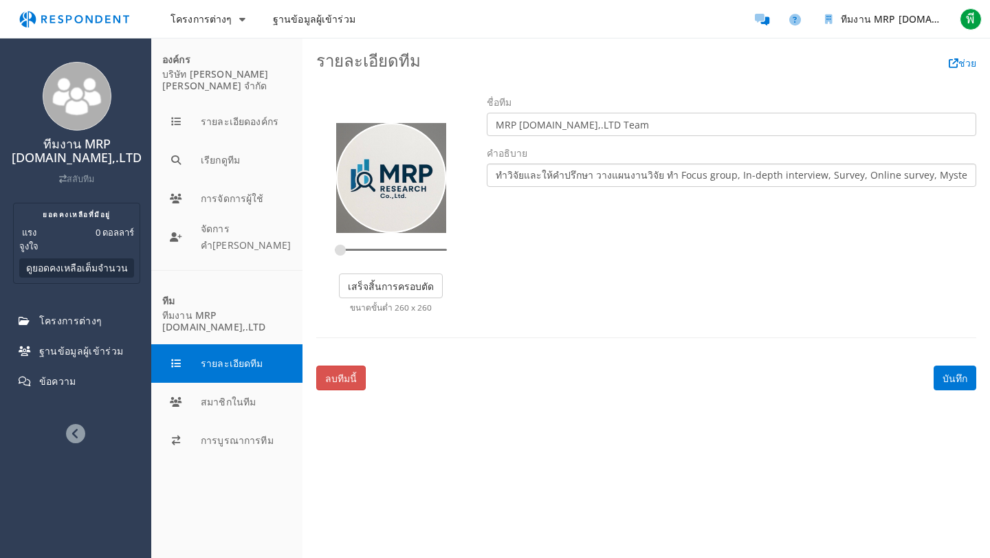
scroll to position [0, 553]
type input "ทำวิจัยและให้คำปรึกษา วางแผนงานวิจัย ทำ Focus group, In-depth interview, Survey…"
click at [624, 302] on div "อัพโหลดรูปภาพ เสร็จสิ้นการครอบตัด ขนาดขั้นต่ำ 260 x 260 ชื่อทีม MRP [DOMAIN_NAM…" at bounding box center [646, 210] width 681 height 228
click at [240, 196] on button "การจัดการผู้ใช้" at bounding box center [226, 198] width 151 height 39
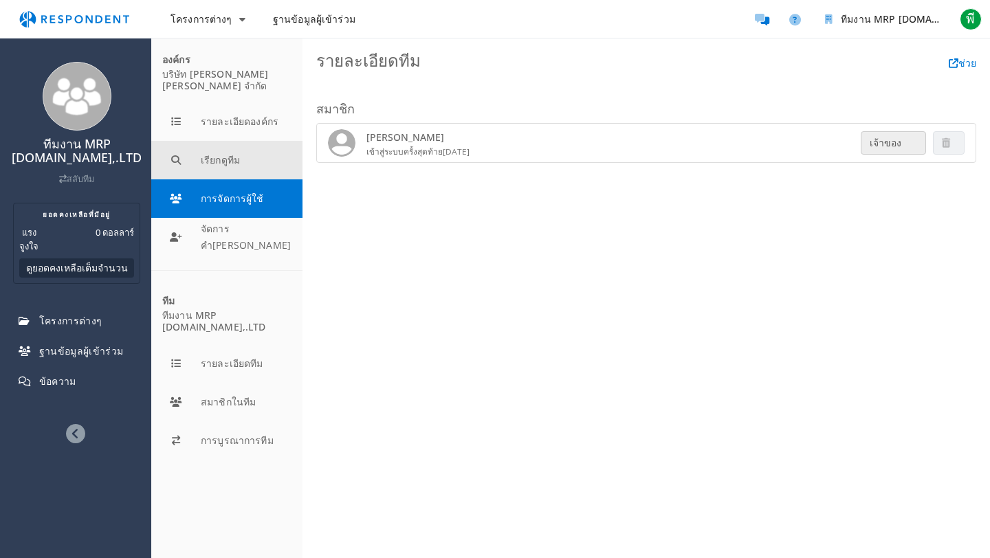
click at [217, 158] on button "เรียกดูทีม" at bounding box center [226, 160] width 151 height 39
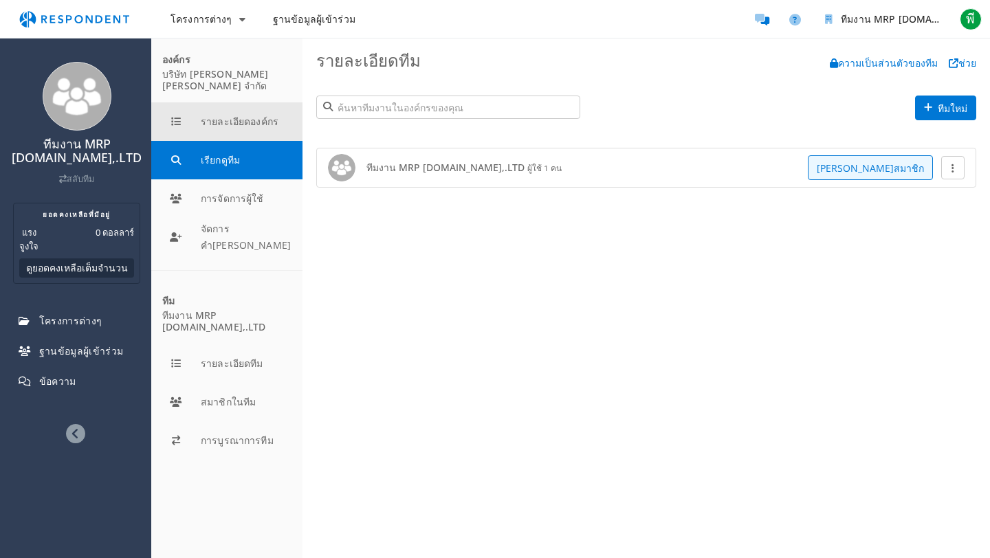
click at [246, 102] on button "รายละเอียดองค์กร" at bounding box center [226, 121] width 151 height 39
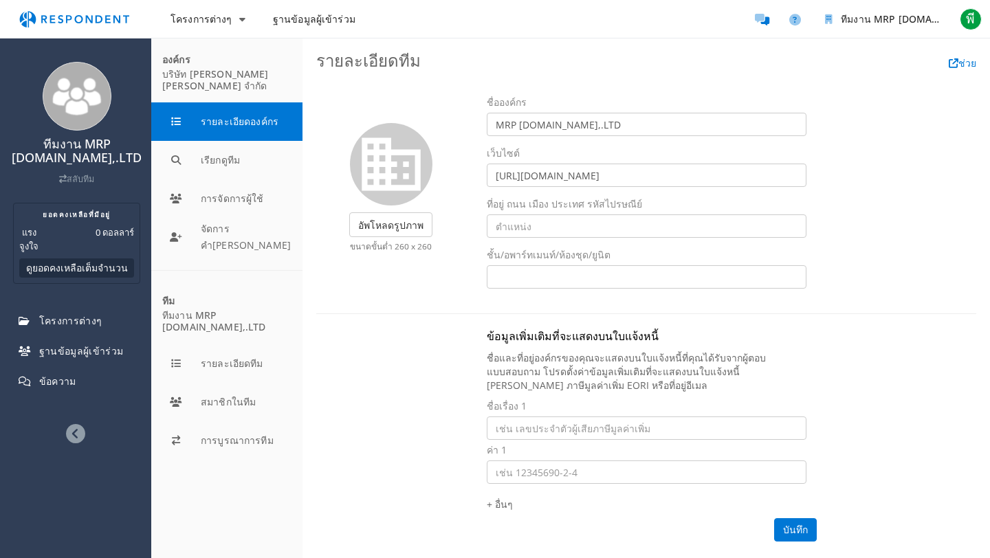
click at [234, 69] on font "บริษัท [PERSON_NAME][PERSON_NAME] จำกัด" at bounding box center [215, 79] width 107 height 25
click at [430, 219] on label "อัพโหลดรูปภาพ" at bounding box center [390, 224] width 83 height 25
click at [0, 0] on input "อัพโหลดรูปภาพ" at bounding box center [0, 0] width 0 height 0
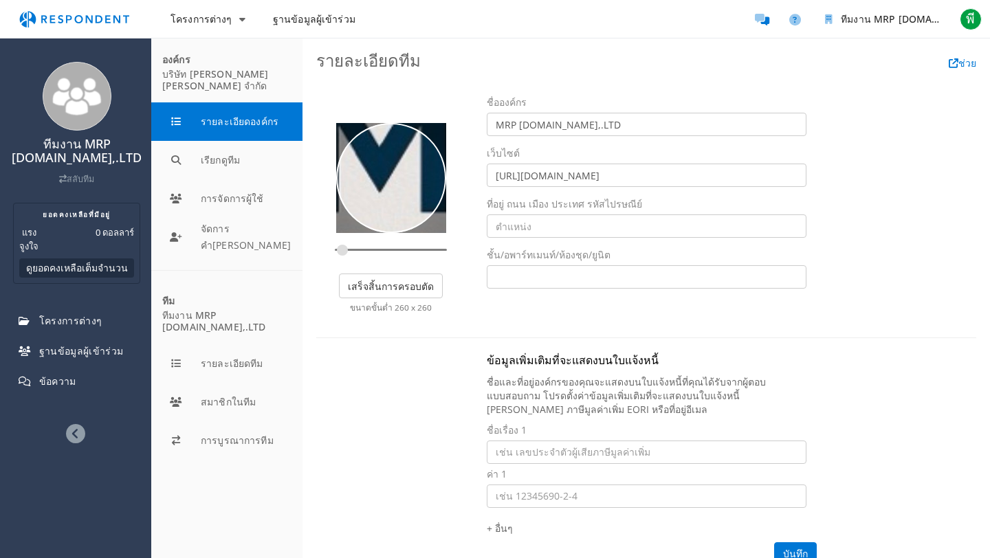
type input "0.1294"
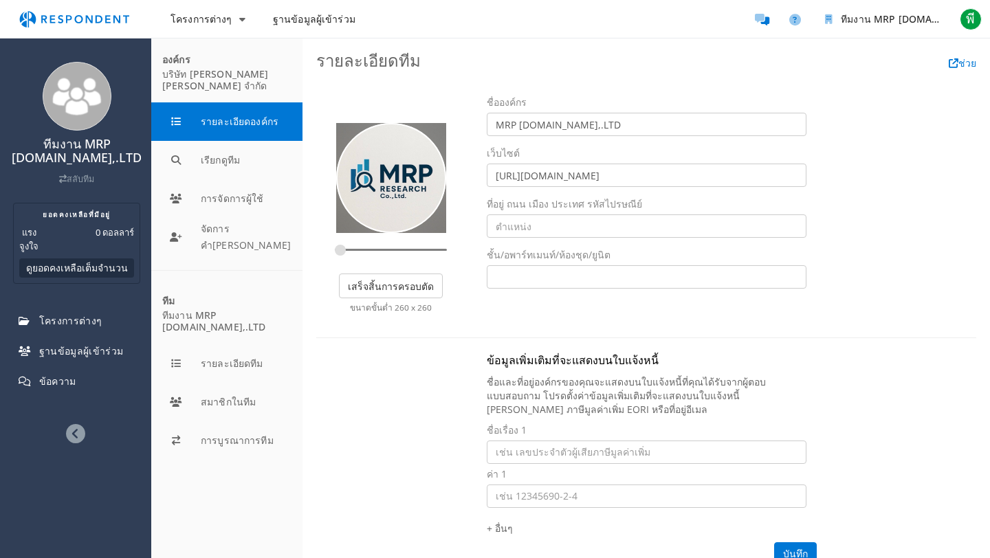
drag, startPoint x: 342, startPoint y: 250, endPoint x: 327, endPoint y: 243, distance: 16.9
click at [327, 243] on r-croppie at bounding box center [391, 189] width 150 height 133
click at [404, 289] on font "เสร็จสิ้นการครอบตัด" at bounding box center [391, 286] width 86 height 13
click at [386, 419] on div "ข้อมูลเพิ่มเติมที่จะแสดงบนใบแจ้งหนี้ ชื่อและที่อยู่องค์กรของคุณจะแสดงบนใบแจ้งหน…" at bounding box center [646, 505] width 681 height 307
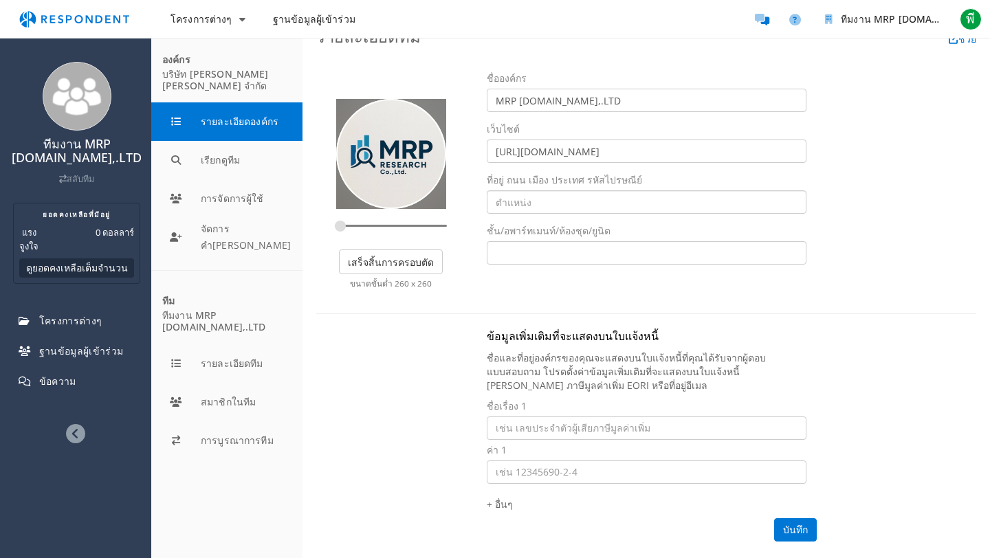
click at [596, 208] on input "text" at bounding box center [647, 201] width 320 height 23
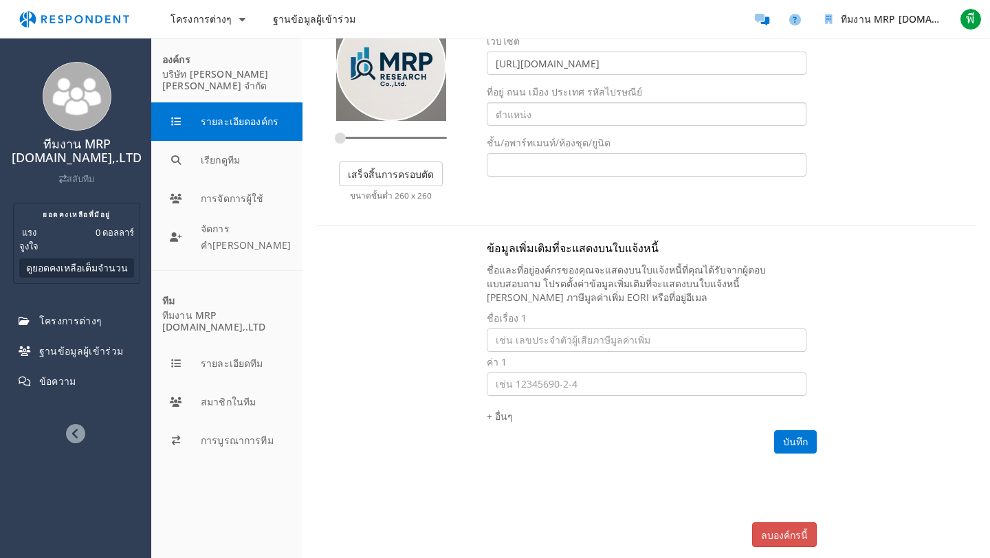
scroll to position [150, 0]
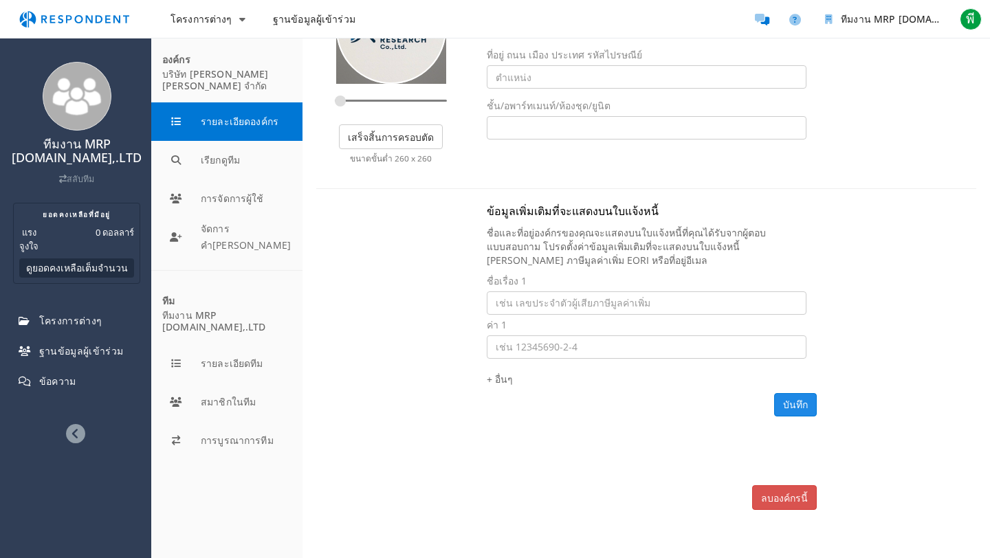
click at [762, 397] on button "บันทึก" at bounding box center [795, 404] width 43 height 23
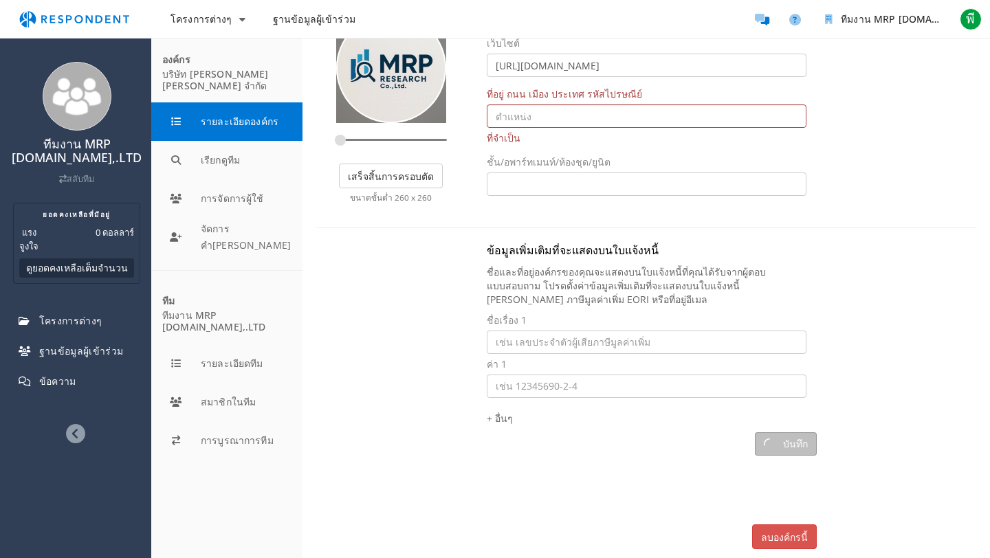
scroll to position [66, 0]
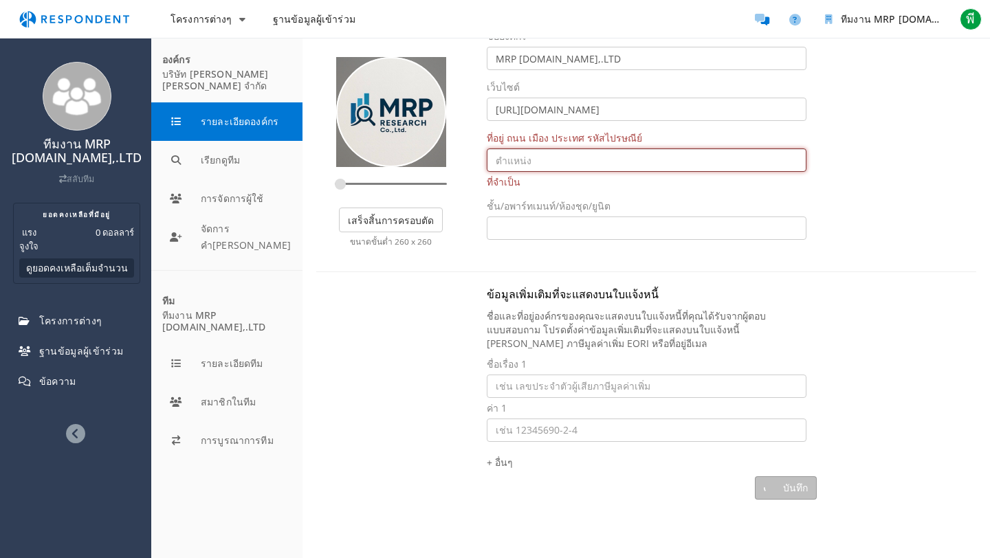
click at [562, 162] on input "text" at bounding box center [647, 160] width 320 height 23
type input "ะ"
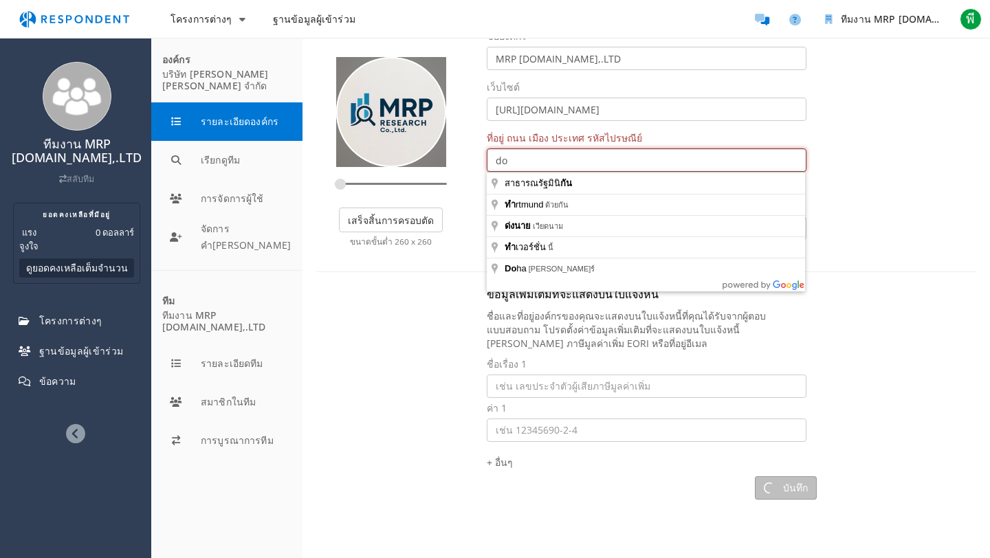
type input "d"
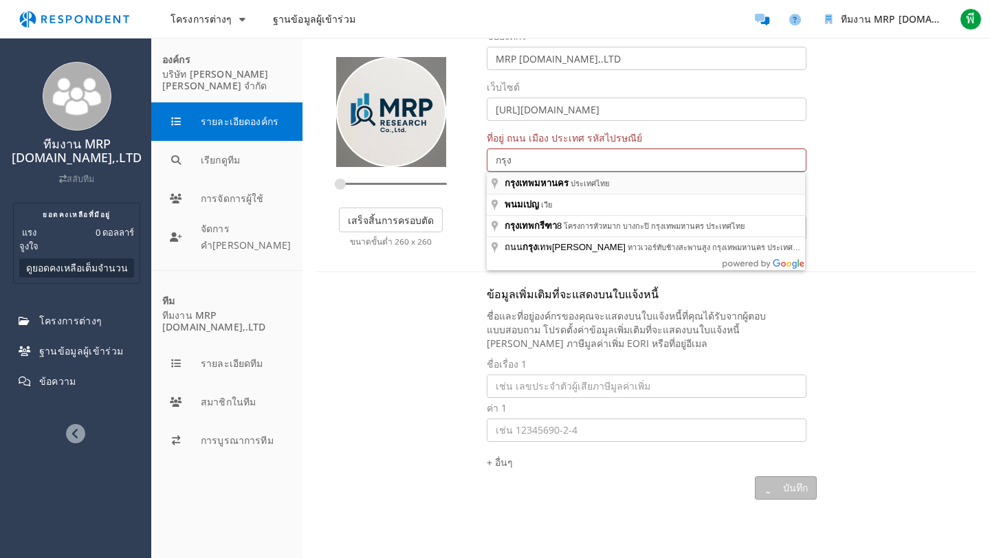
type input "กรุงเทพมหานคร ประเทศไทย"
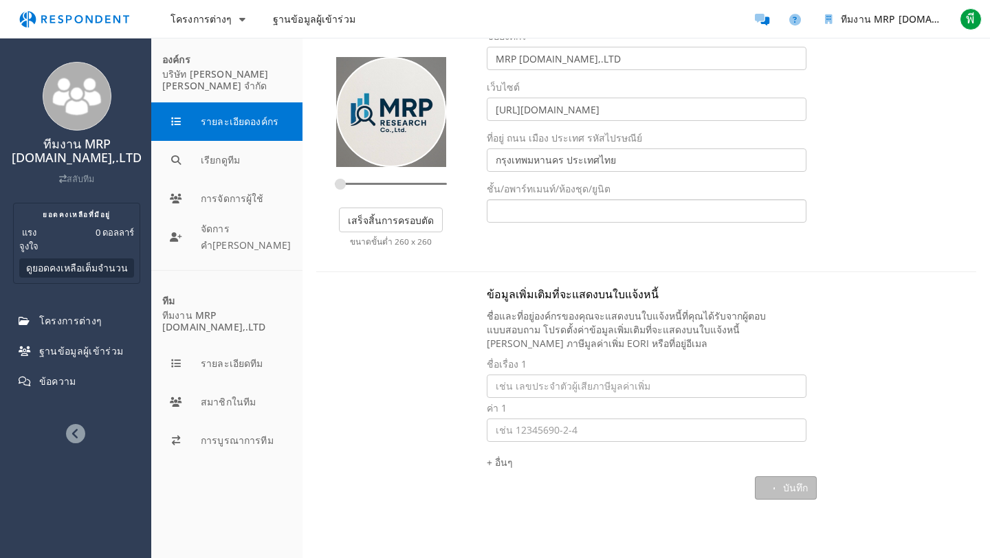
click at [576, 211] on input "text" at bounding box center [647, 210] width 320 height 23
click at [217, 74] on font "บริษัท [PERSON_NAME][PERSON_NAME] จำกัด" at bounding box center [215, 79] width 107 height 25
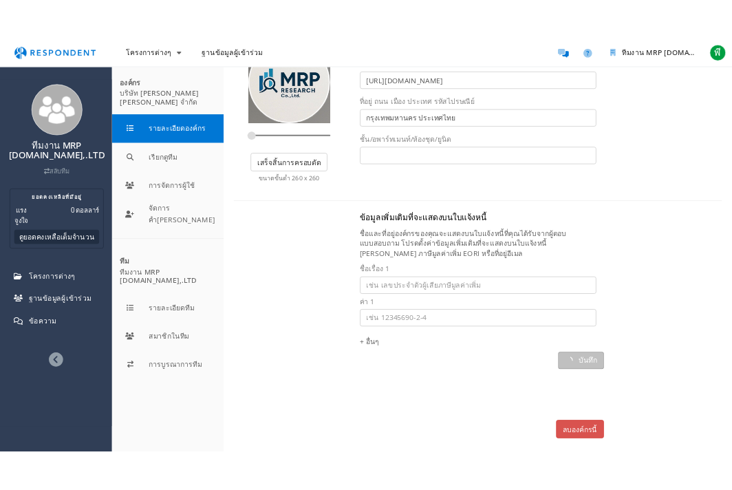
scroll to position [150, 0]
